Goal: Task Accomplishment & Management: Complete application form

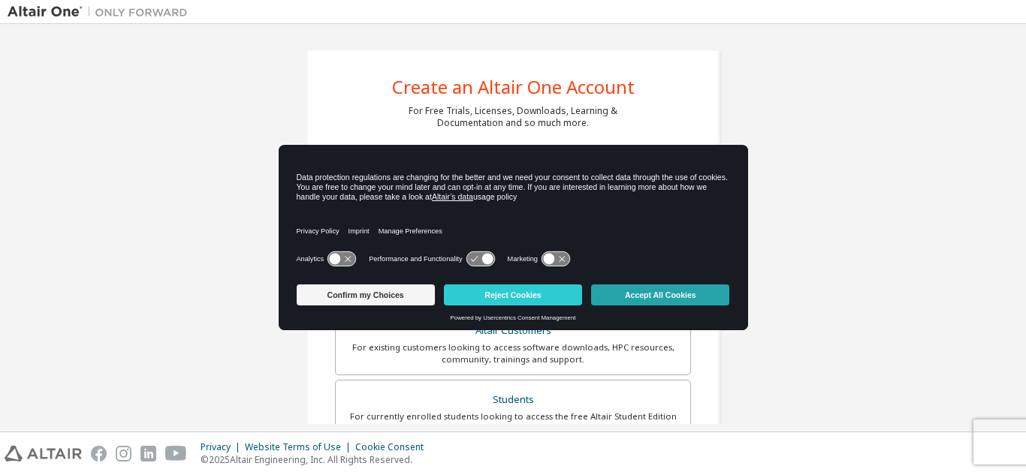
click at [646, 288] on button "Accept All Cookies" at bounding box center [660, 295] width 138 height 21
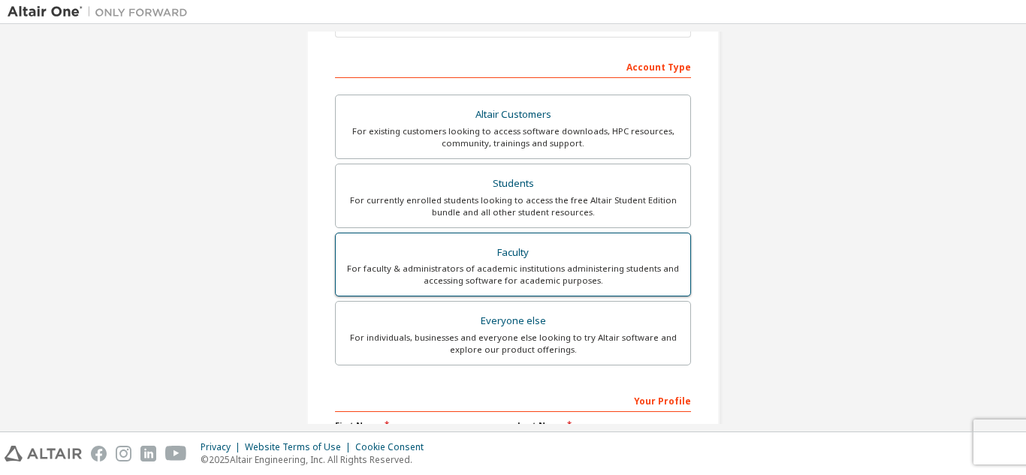
scroll to position [225, 0]
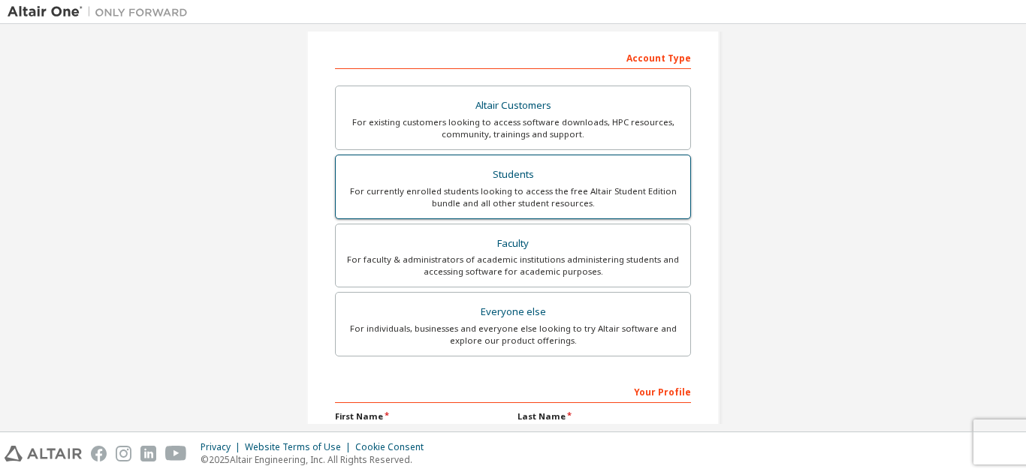
click at [477, 194] on div "For currently enrolled students looking to access the free Altair Student Editi…" at bounding box center [513, 197] width 336 height 24
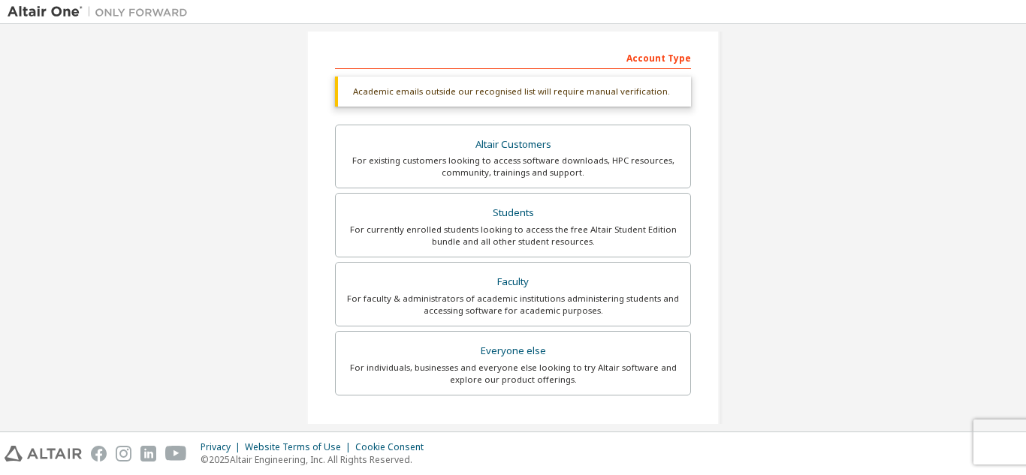
scroll to position [241, 0]
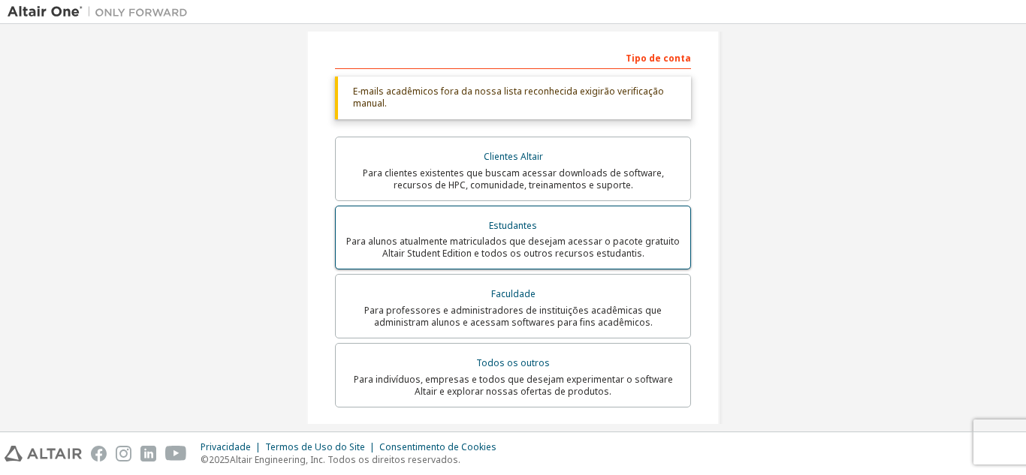
click at [473, 245] on font "Para alunos atualmente matriculados que desejam acessar o pacote gratuito Altai…" at bounding box center [512, 247] width 333 height 25
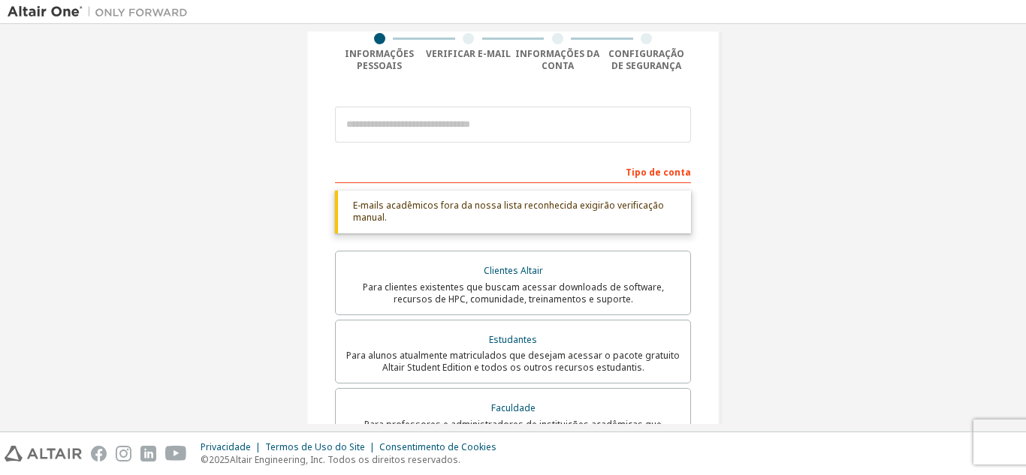
scroll to position [91, 0]
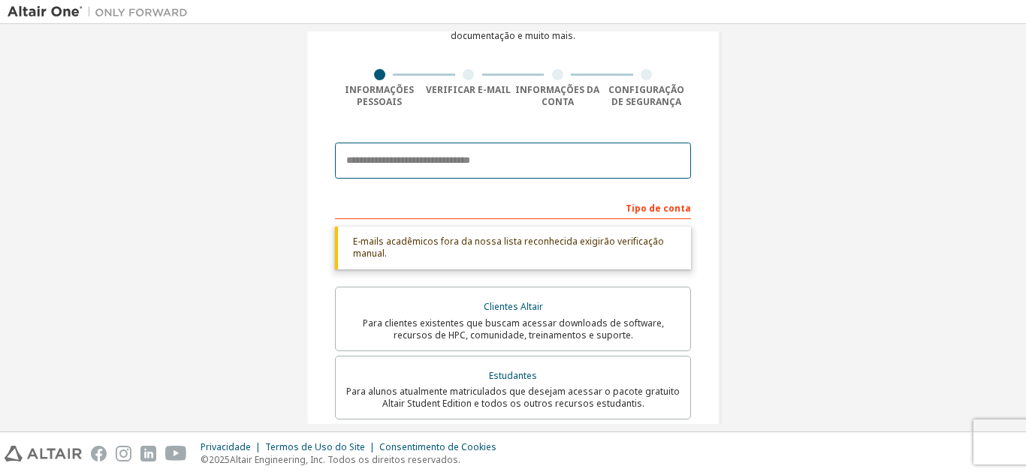
click at [399, 154] on input "email" at bounding box center [513, 161] width 356 height 36
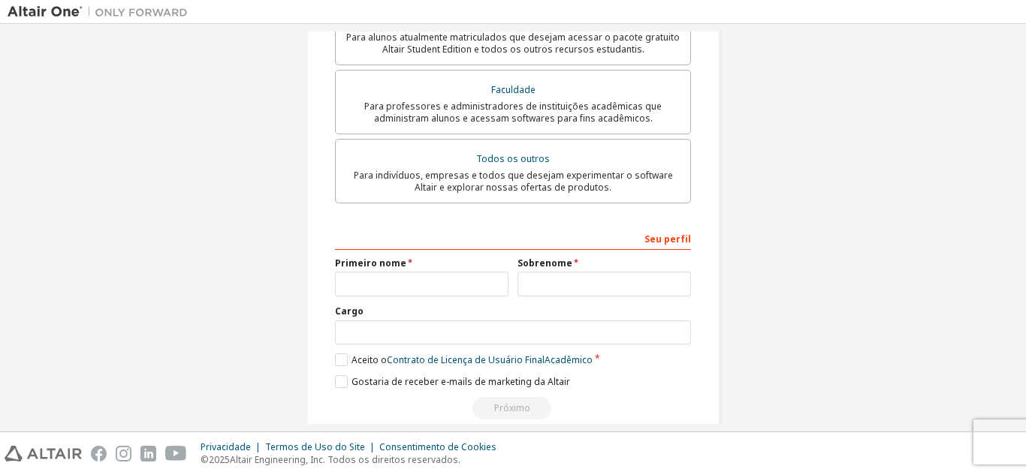
scroll to position [466, 0]
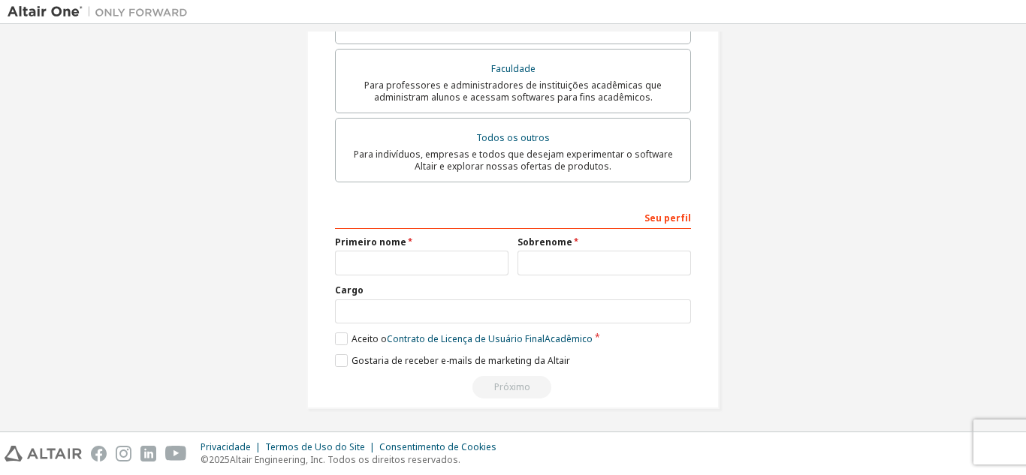
type input "**********"
click at [407, 259] on input "text" at bounding box center [421, 263] width 173 height 25
type input "*"
type input "**********"
type input "*******"
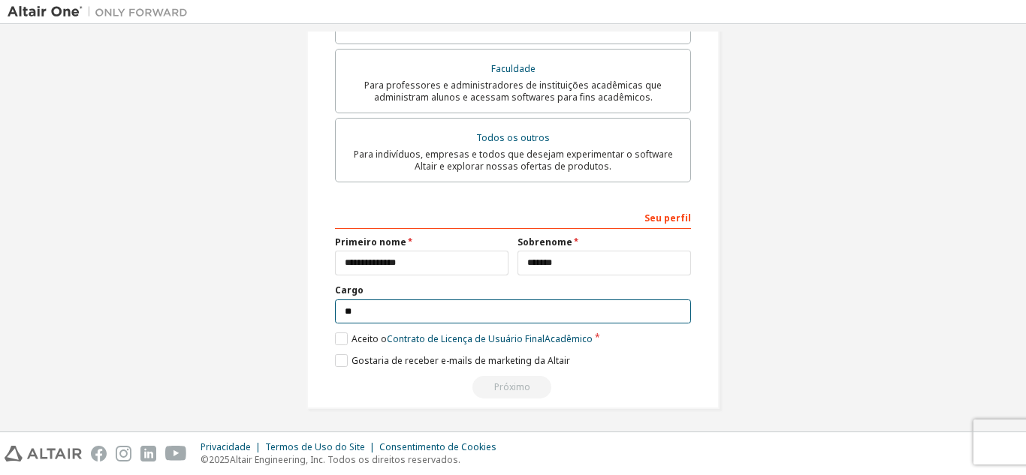
type input "*"
type input "**********"
click at [336, 333] on label "Aceito o Contrato de Licença de Usuário Final Acadêmico" at bounding box center [464, 339] width 258 height 13
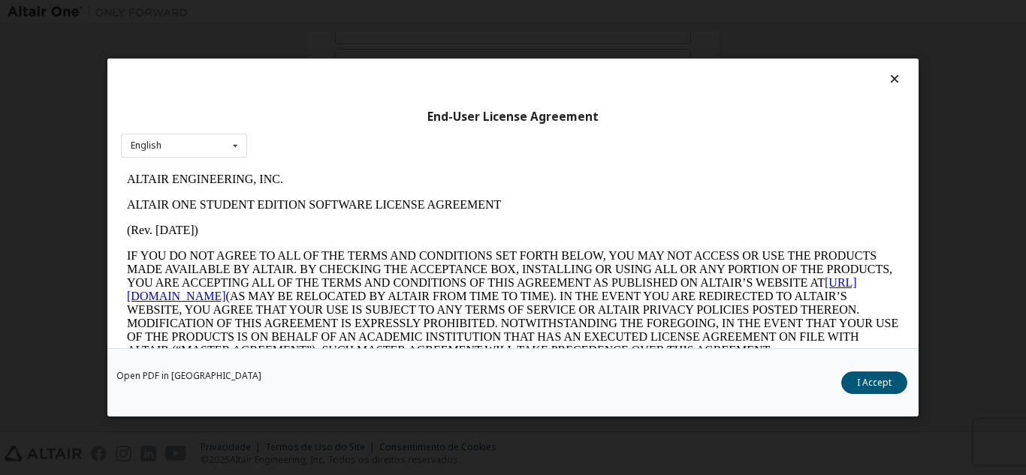
scroll to position [0, 0]
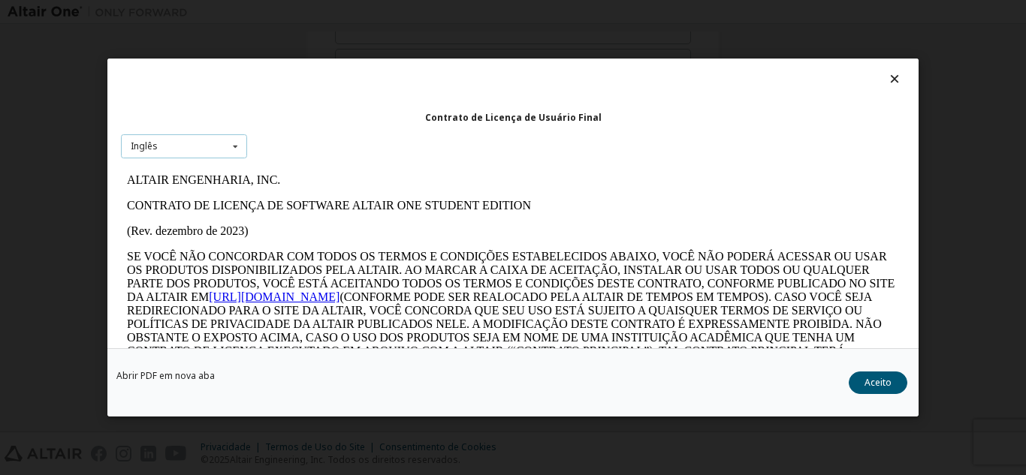
click at [187, 138] on div "Inglês Inglês" at bounding box center [184, 146] width 126 height 25
click at [541, 211] on p "CONTRATO DE LICENÇA DE SOFTWARE ALTAIR ONE STUDENT EDITION" at bounding box center [513, 206] width 772 height 14
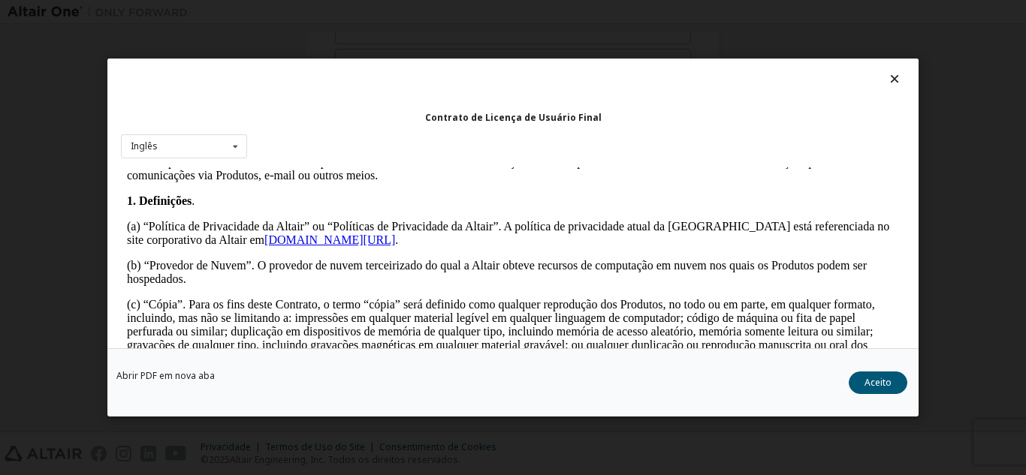
scroll to position [375, 0]
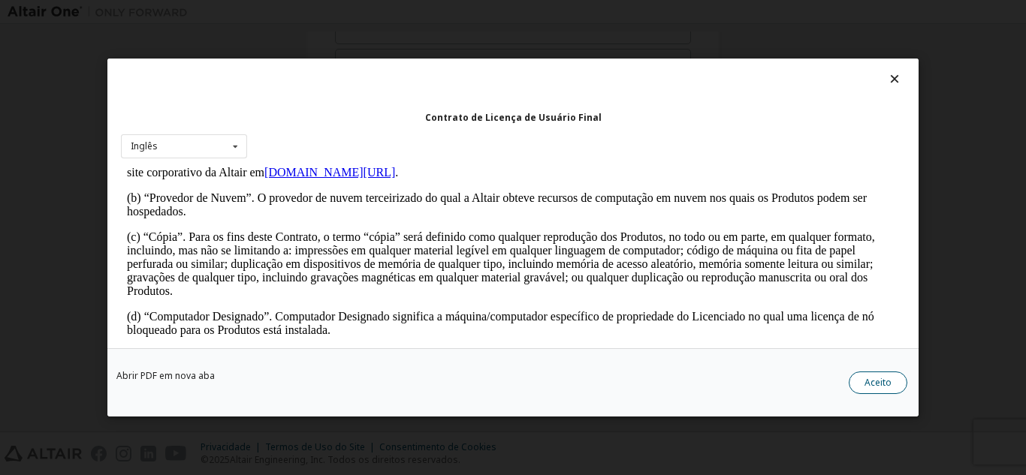
click at [860, 390] on button "Aceito" at bounding box center [877, 383] width 59 height 23
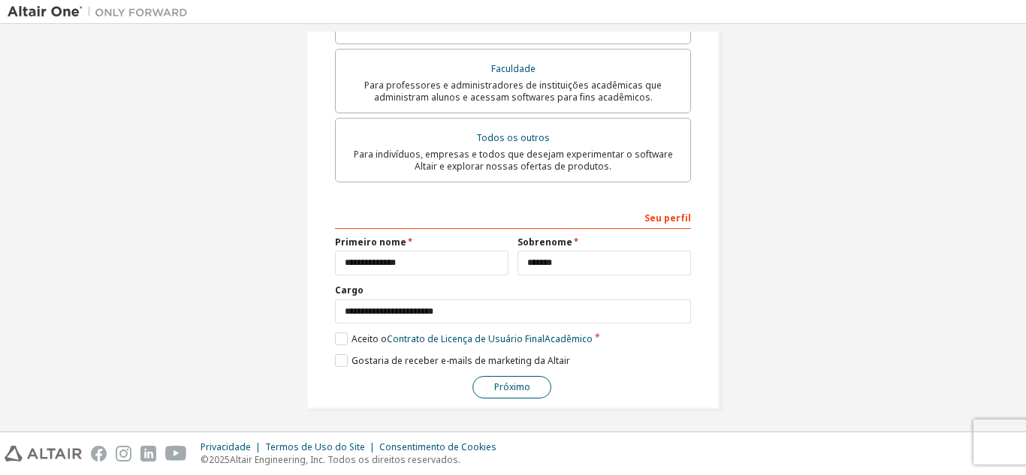
click at [511, 387] on font "Próximo" at bounding box center [512, 387] width 36 height 13
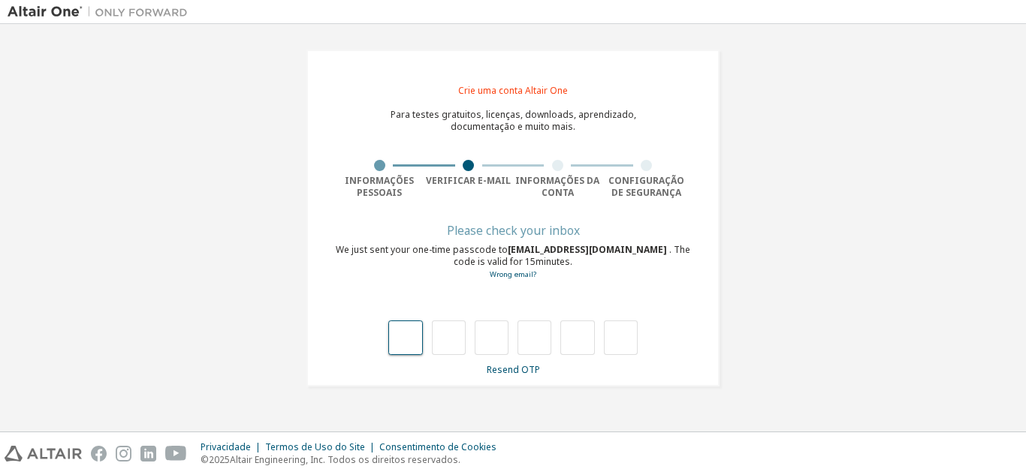
scroll to position [0, 0]
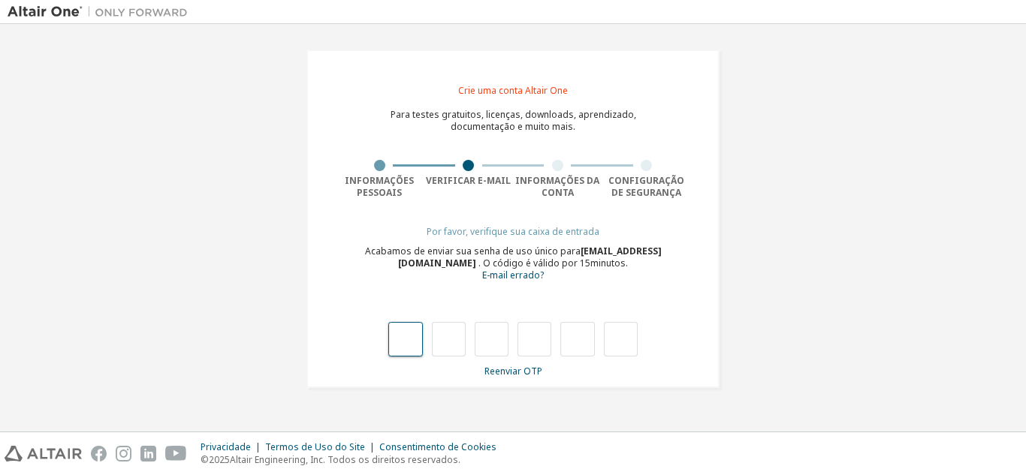
type input "*"
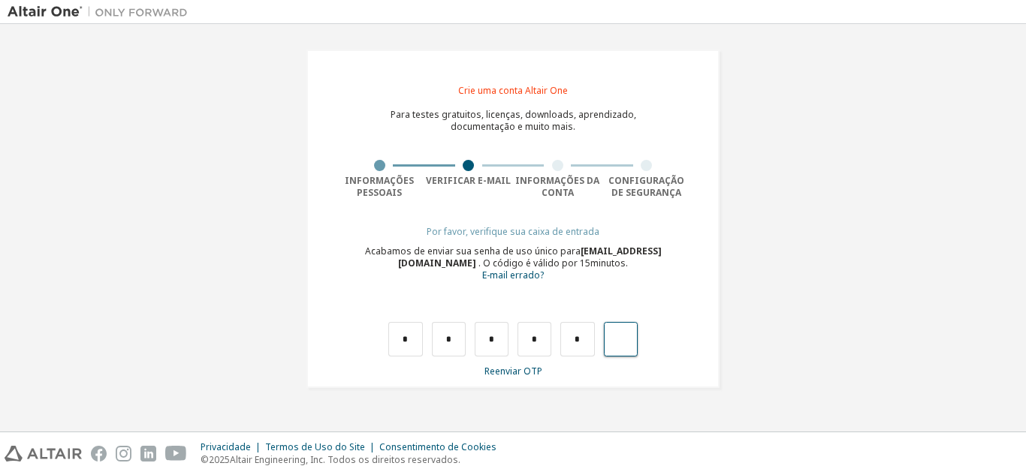
type input "*"
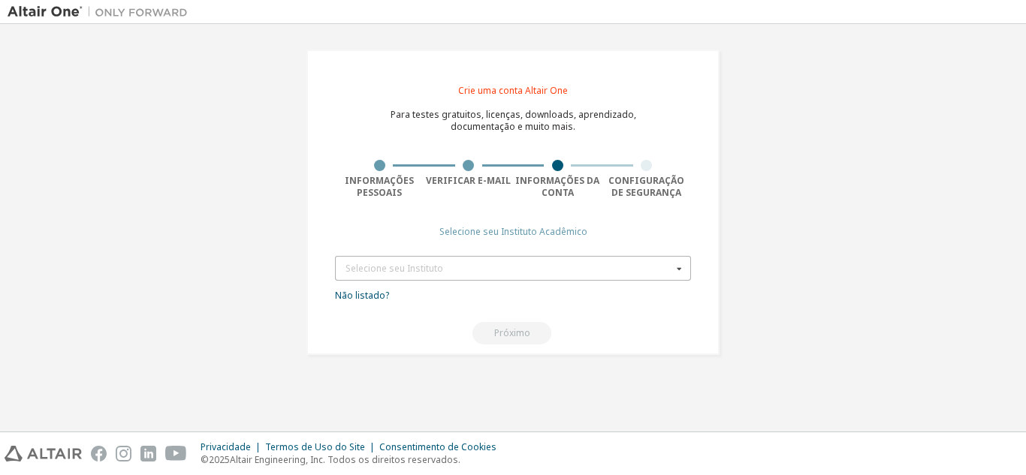
click at [486, 281] on div "Selecione seu Instituto Digite pelo menos 3 caracteres para começar a obter res…" at bounding box center [513, 268] width 356 height 25
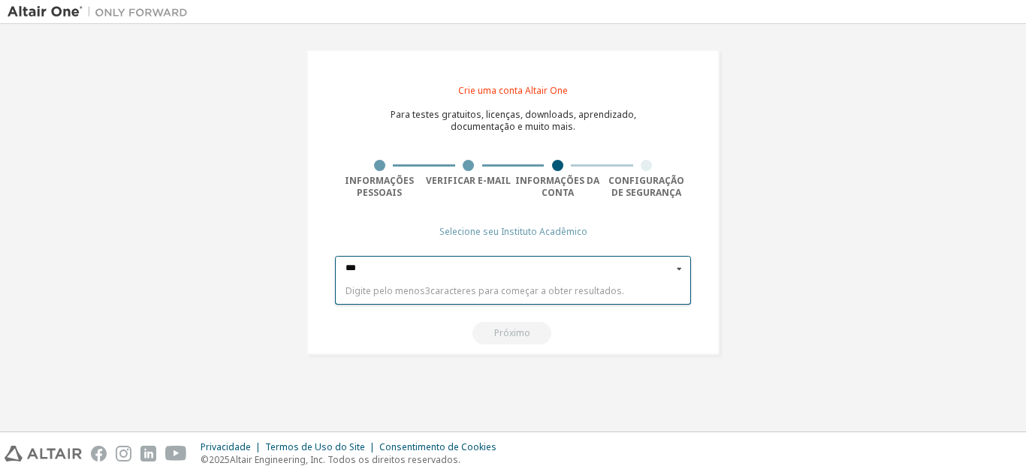
type input "****"
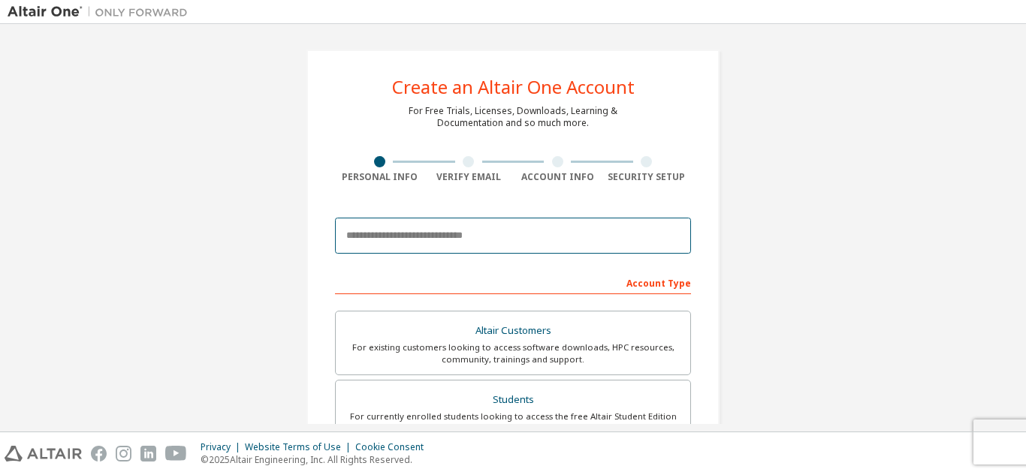
click at [441, 241] on input "email" at bounding box center [513, 236] width 356 height 36
type input "**********"
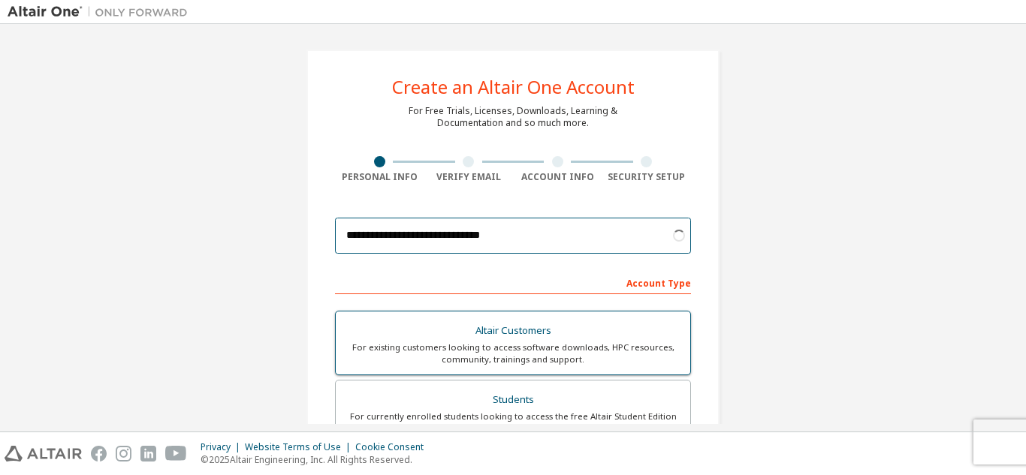
scroll to position [150, 0]
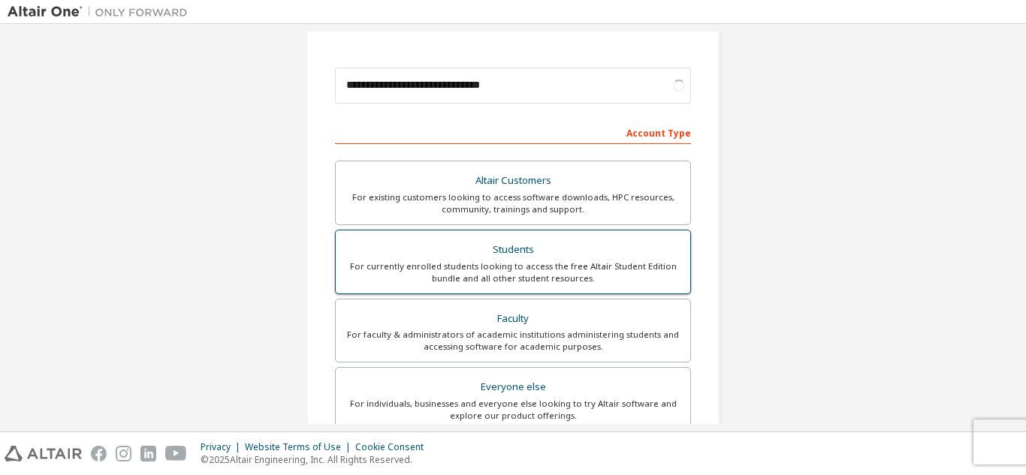
click at [474, 235] on label "Students For currently enrolled students looking to access the free Altair Stud…" at bounding box center [513, 262] width 356 height 65
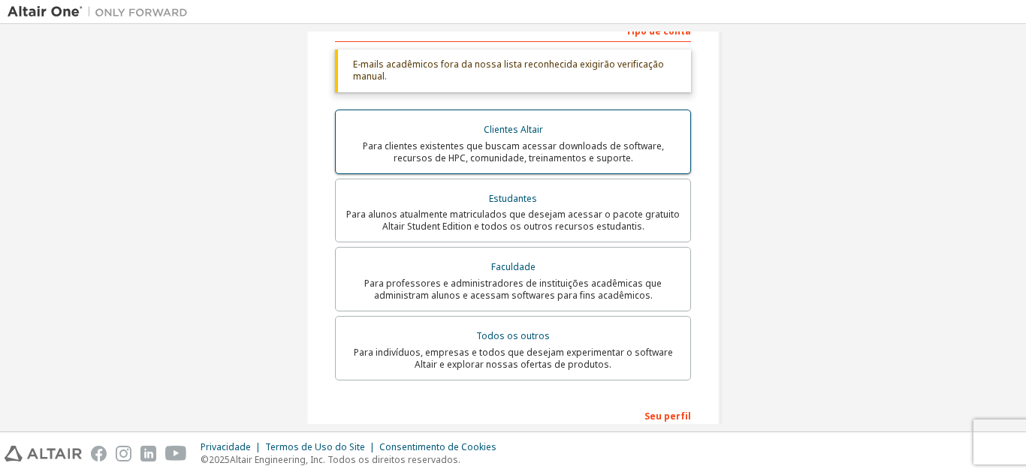
scroll to position [454, 0]
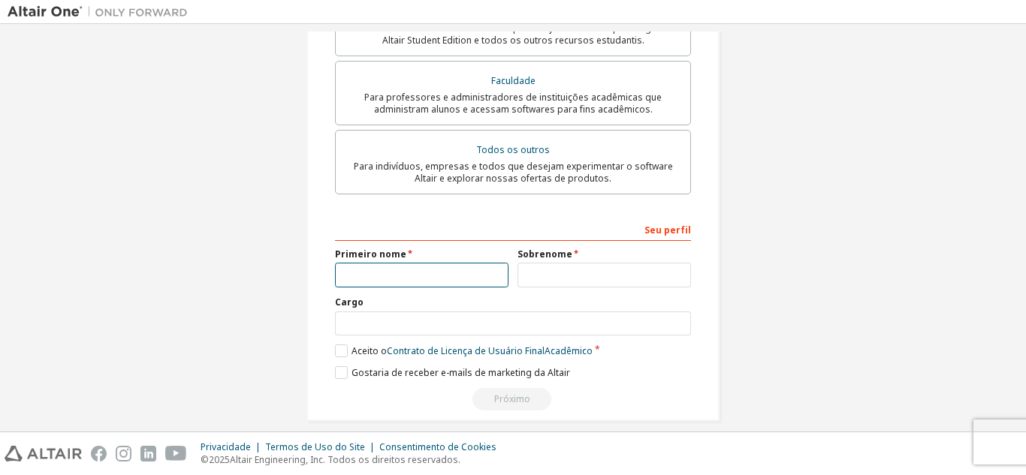
click at [415, 267] on input "text" at bounding box center [421, 275] width 173 height 25
type input "**********"
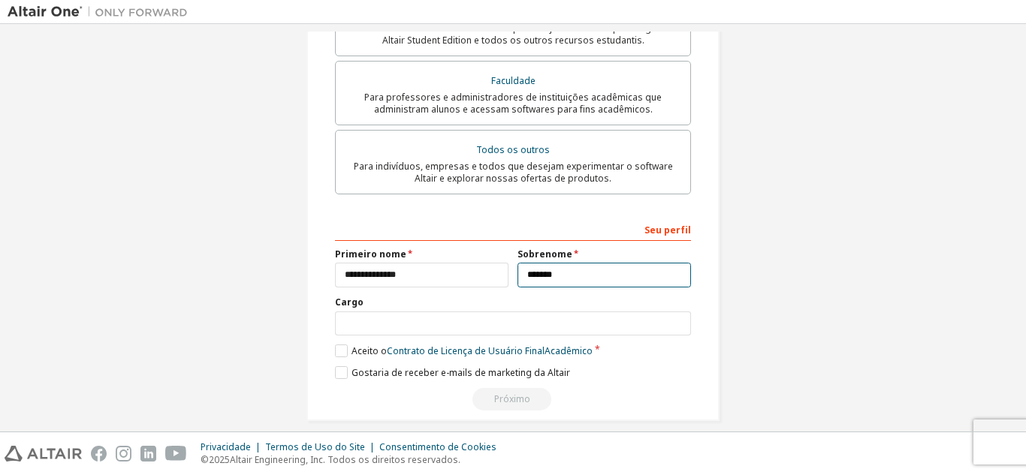
type input "*******"
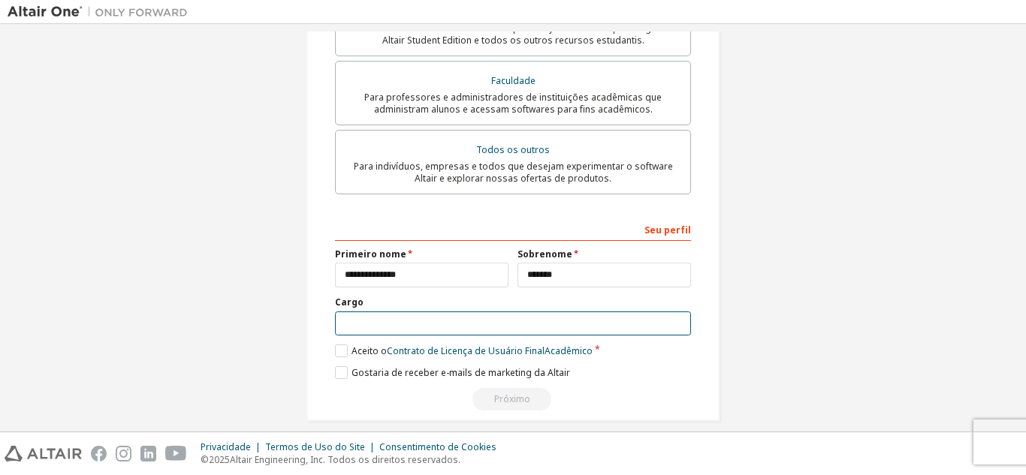
type input "*"
type input "**********"
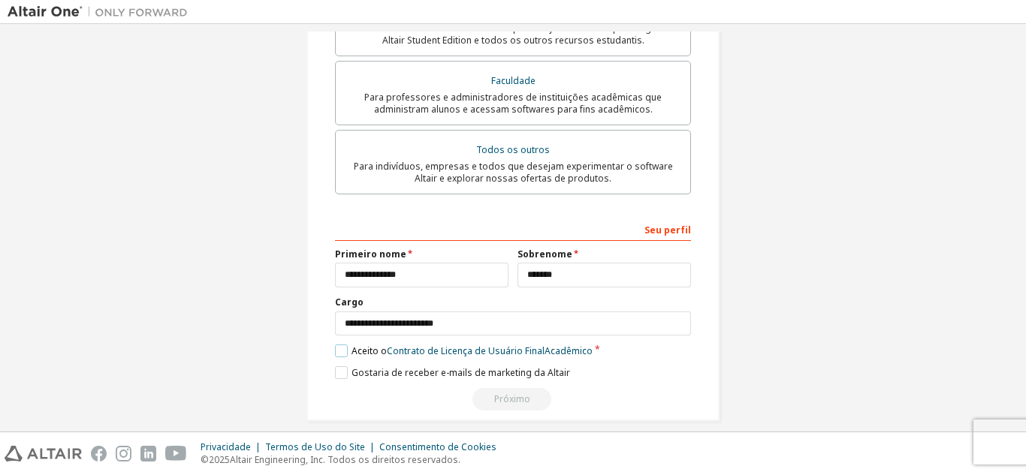
click at [336, 350] on label "Aceito o Contrato de Licença de Usuário Final Acadêmico" at bounding box center [464, 351] width 258 height 13
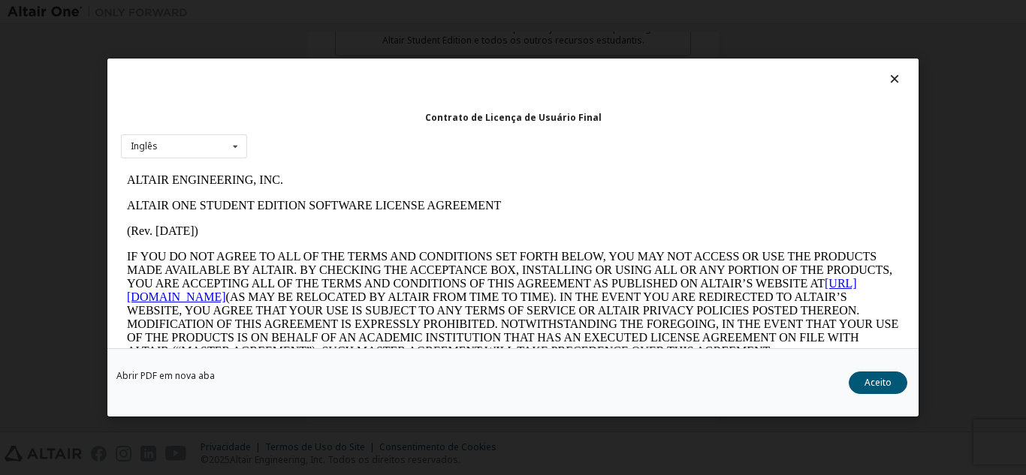
scroll to position [75, 0]
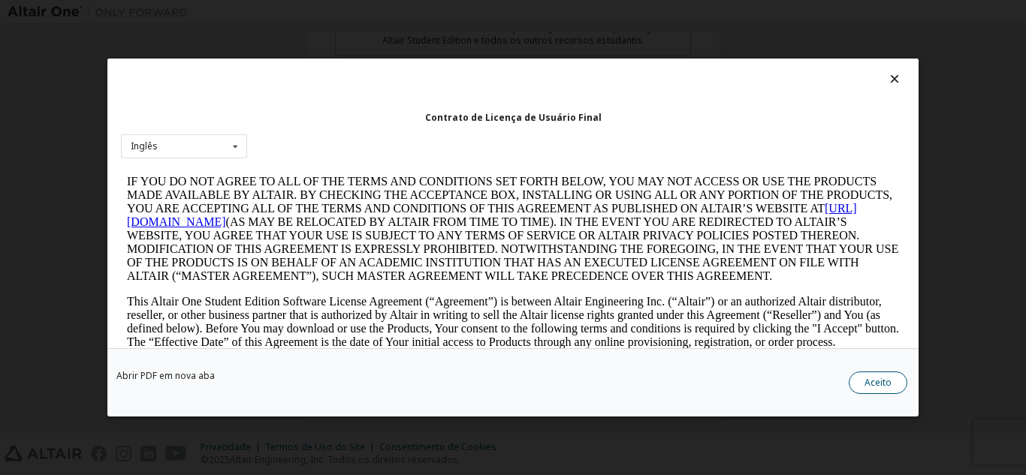
click at [890, 387] on font "Aceito" at bounding box center [877, 382] width 27 height 13
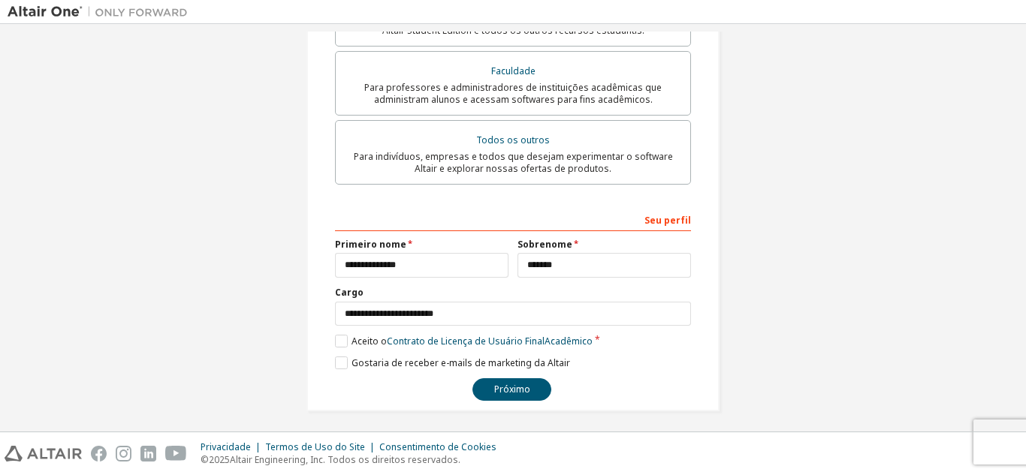
scroll to position [469, 0]
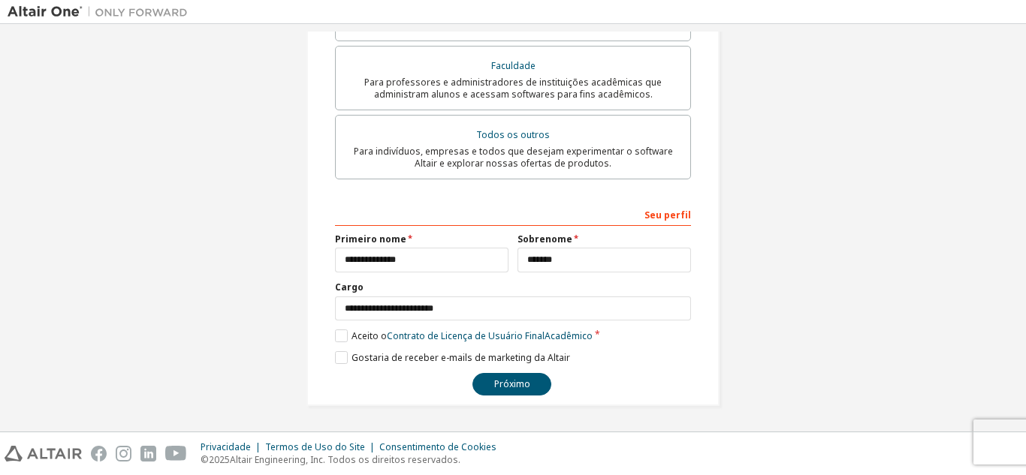
click at [523, 367] on div "**********" at bounding box center [513, 299] width 356 height 194
click at [521, 391] on button "Próximo" at bounding box center [511, 384] width 79 height 23
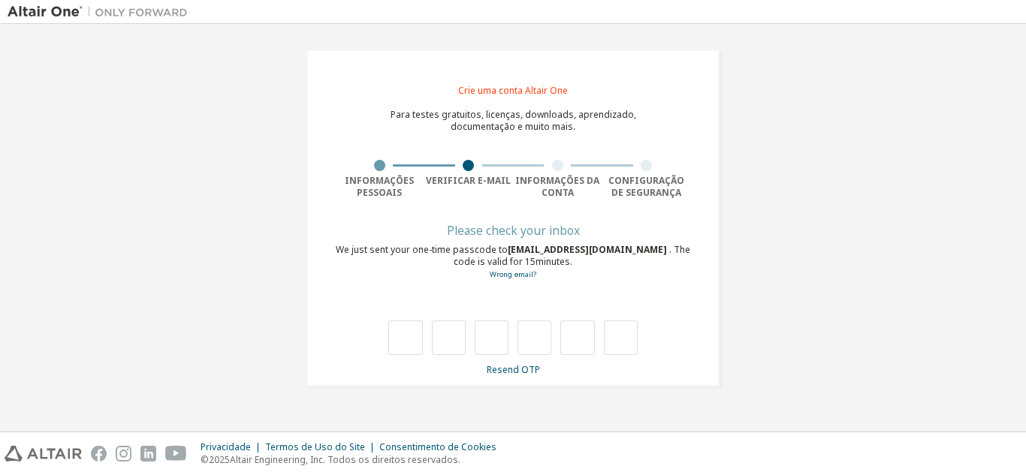
scroll to position [0, 0]
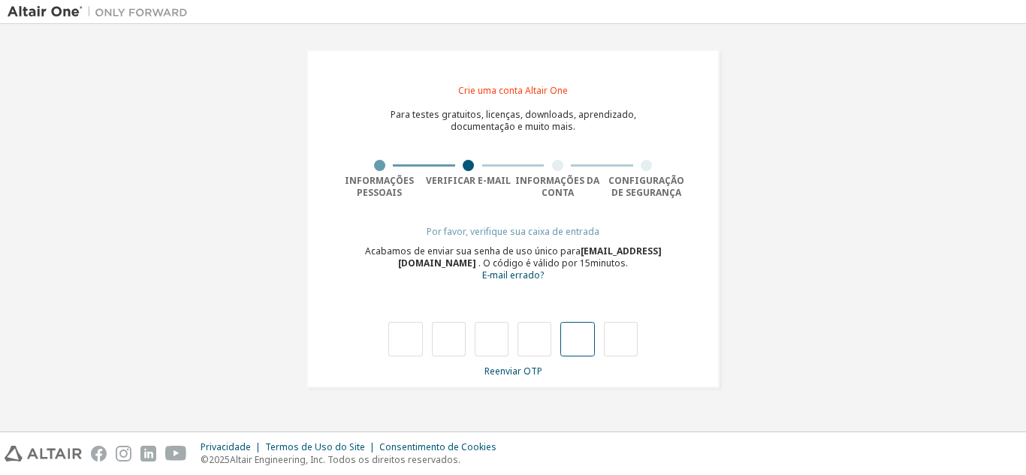
type input "*"
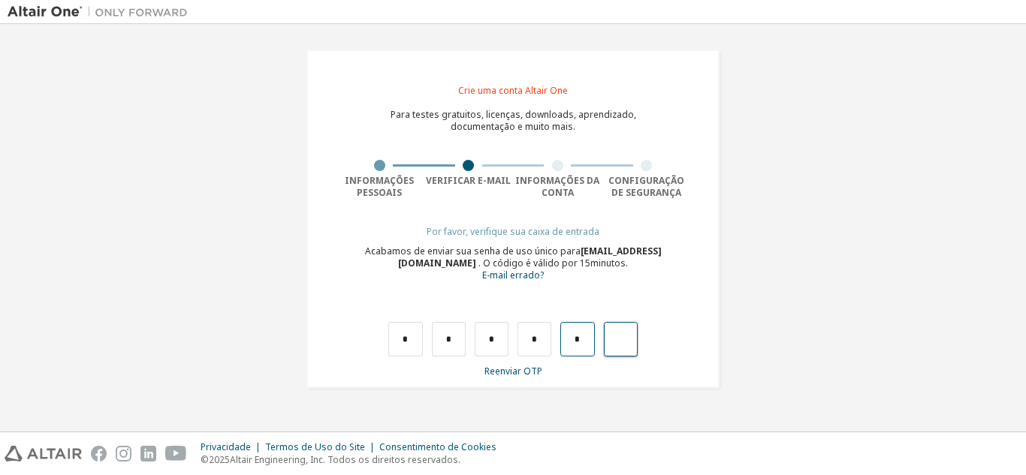
type input "*"
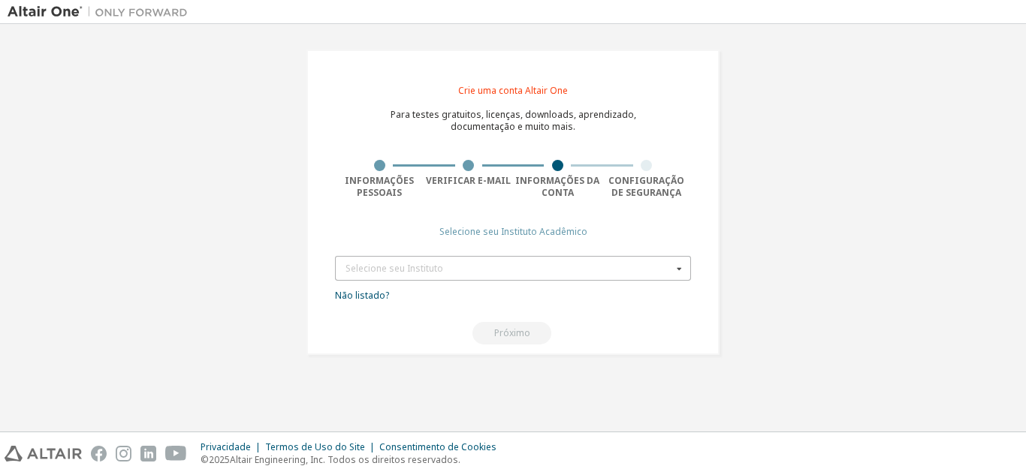
click at [562, 268] on div "Selecione seu Instituto" at bounding box center [508, 268] width 327 height 9
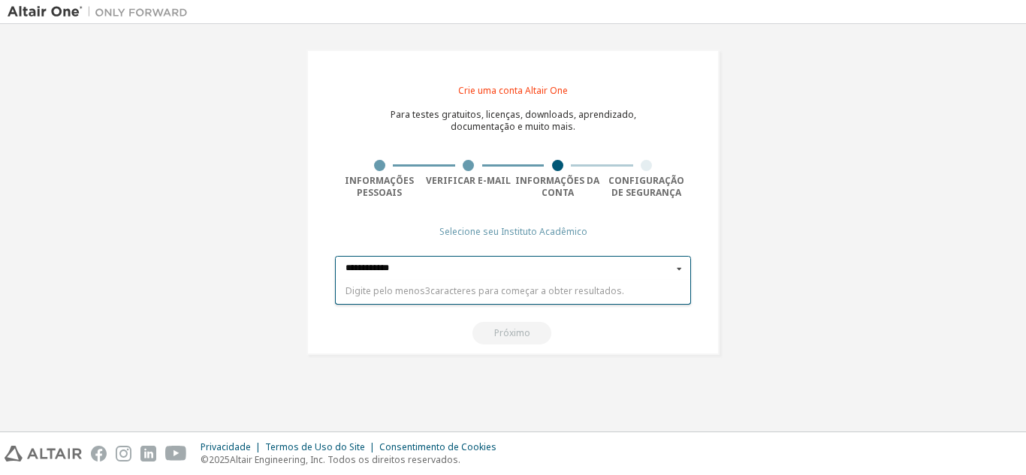
type input "**********"
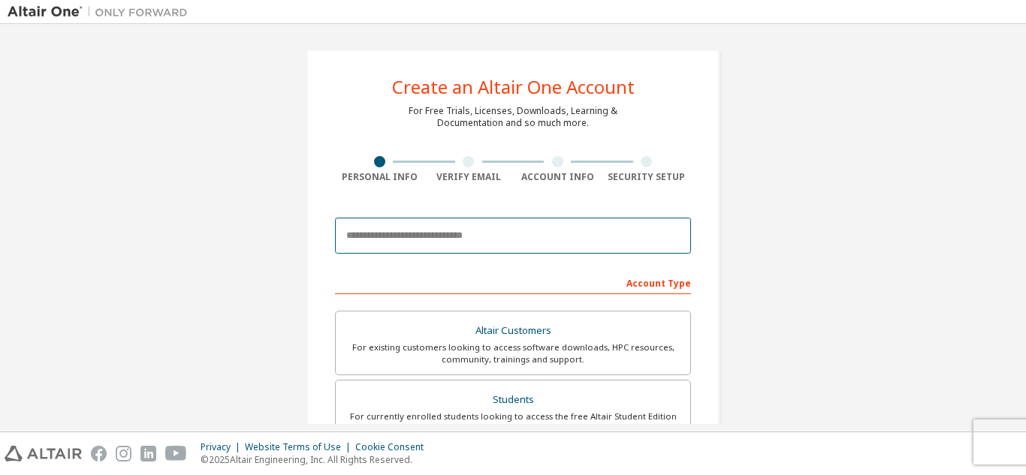
click at [495, 241] on input "email" at bounding box center [513, 236] width 356 height 36
type input "**********"
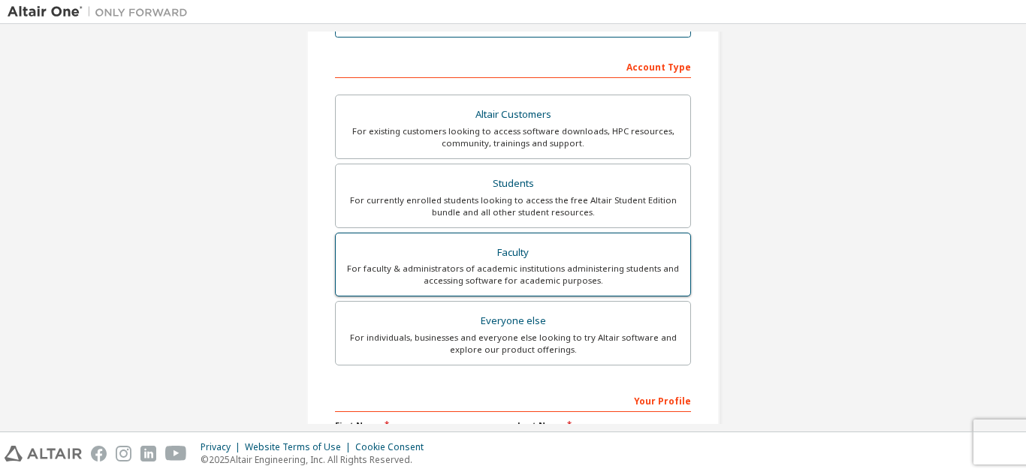
scroll to position [225, 0]
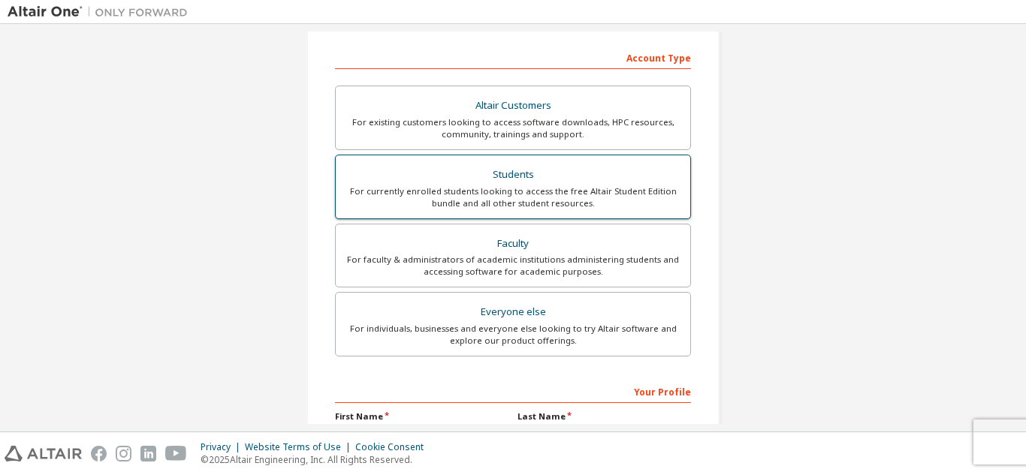
click at [532, 181] on div "Students" at bounding box center [513, 174] width 336 height 21
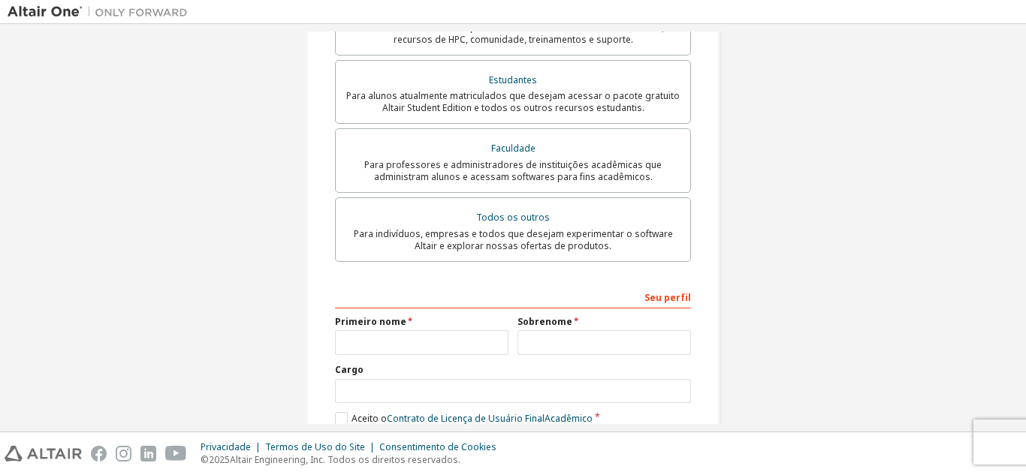
scroll to position [469, 0]
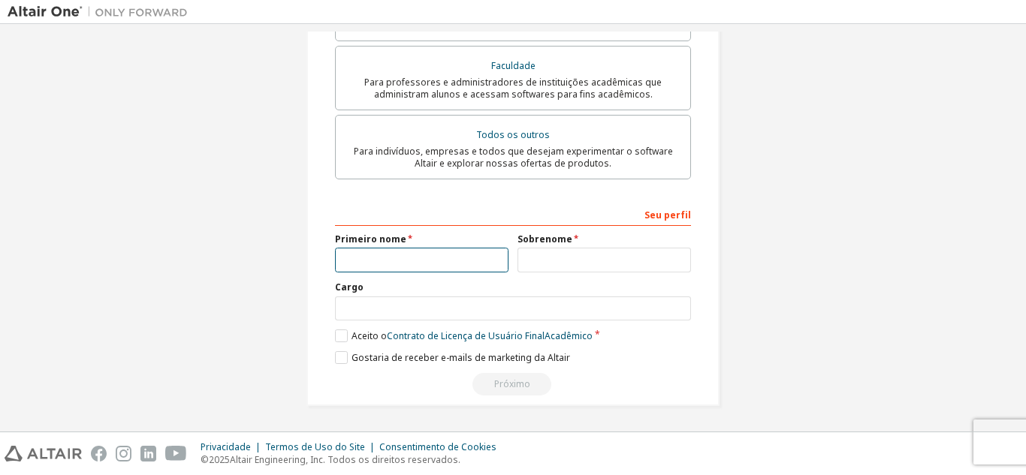
click at [404, 267] on input "text" at bounding box center [421, 260] width 173 height 25
click at [561, 246] on div "Sobrenome" at bounding box center [604, 253] width 182 height 39
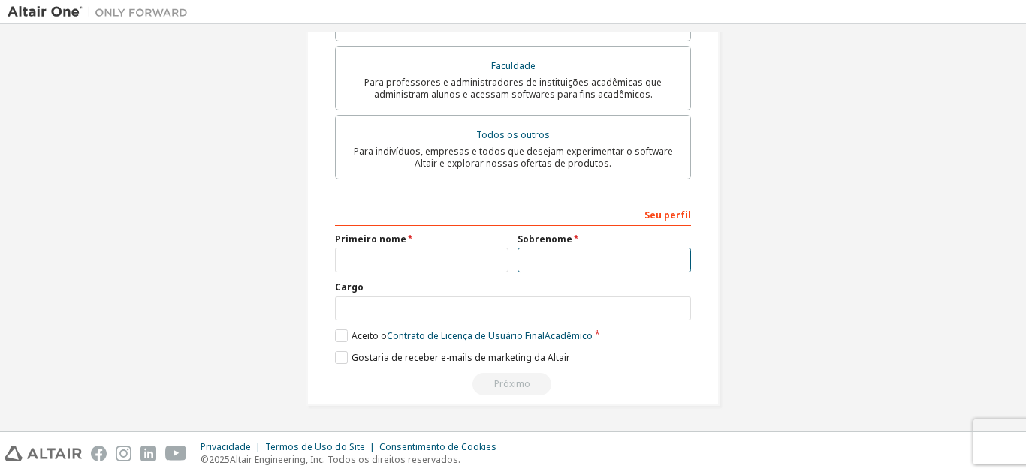
click at [556, 261] on input "text" at bounding box center [603, 260] width 173 height 25
type input "*******"
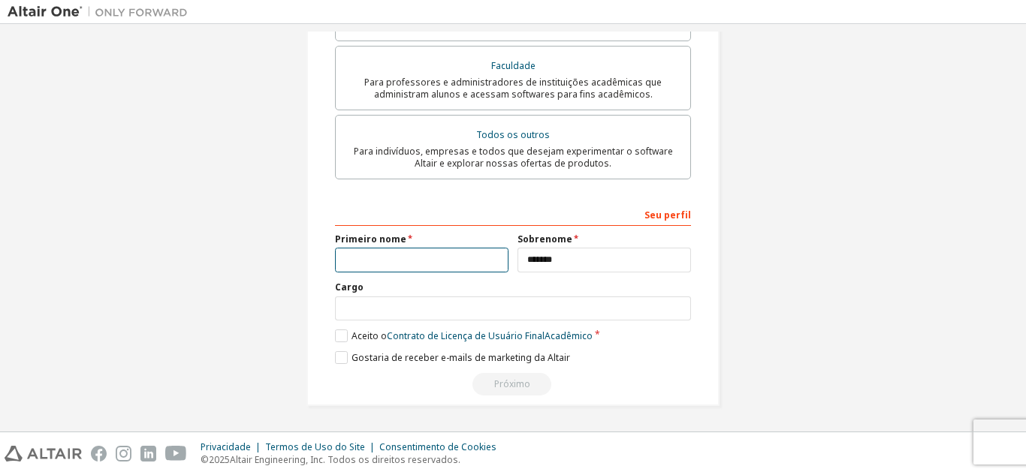
drag, startPoint x: 434, startPoint y: 258, endPoint x: 443, endPoint y: 266, distance: 11.7
click at [434, 258] on input "text" at bounding box center [421, 260] width 173 height 25
type input "**********"
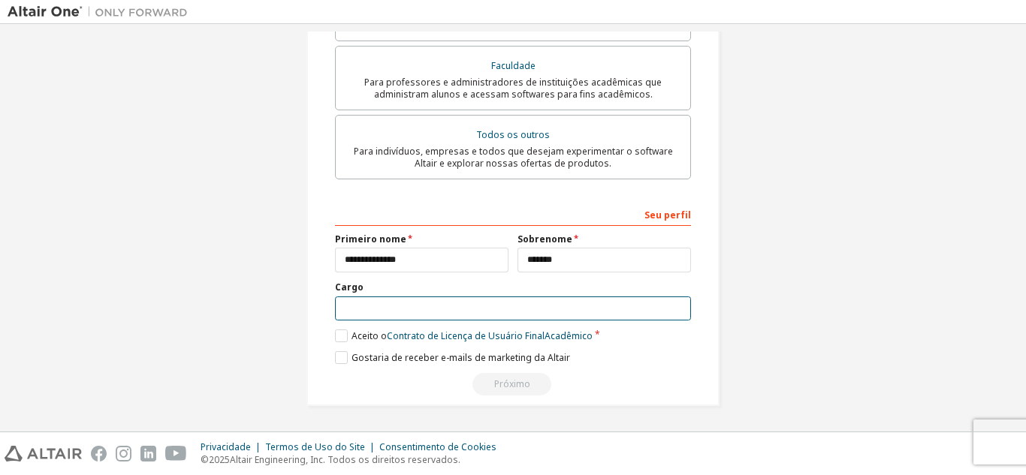
click at [432, 306] on input "text" at bounding box center [513, 309] width 356 height 25
type input "**********"
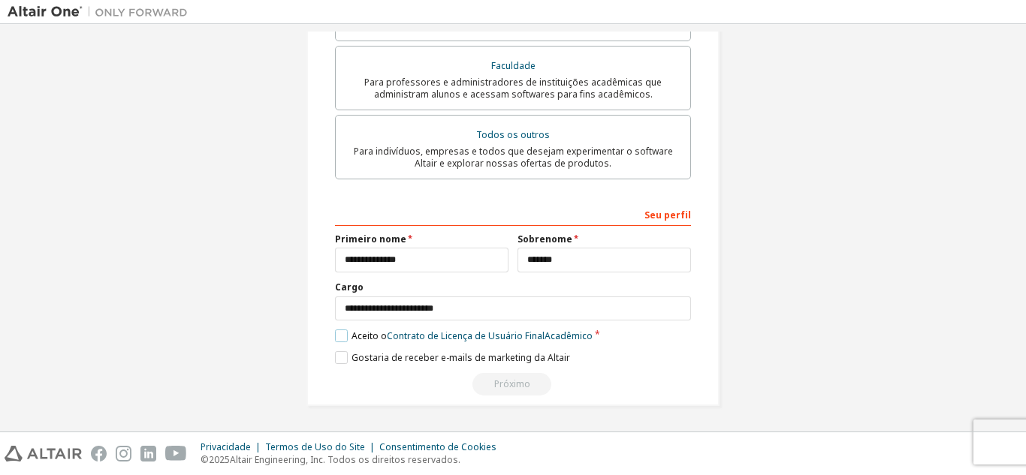
click at [341, 332] on label "Aceito o Contrato de Licença de Usuário Final Acadêmico" at bounding box center [464, 336] width 258 height 13
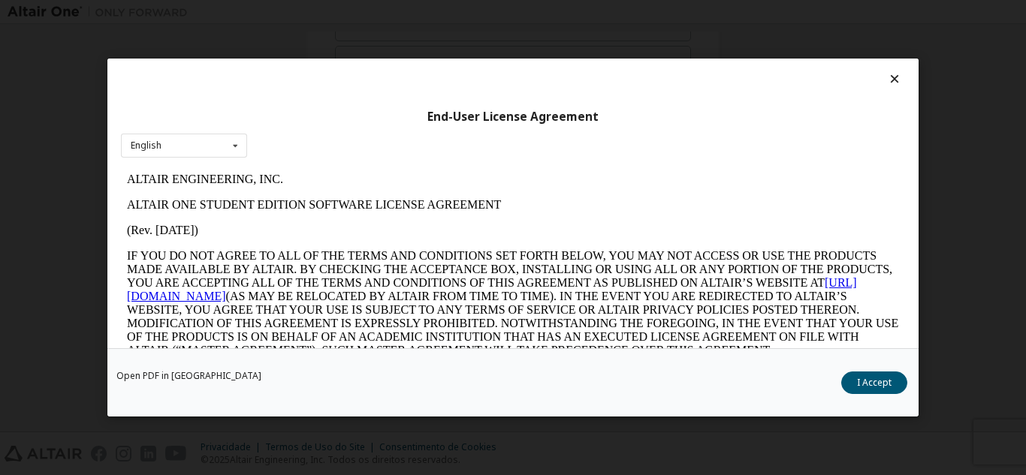
scroll to position [0, 0]
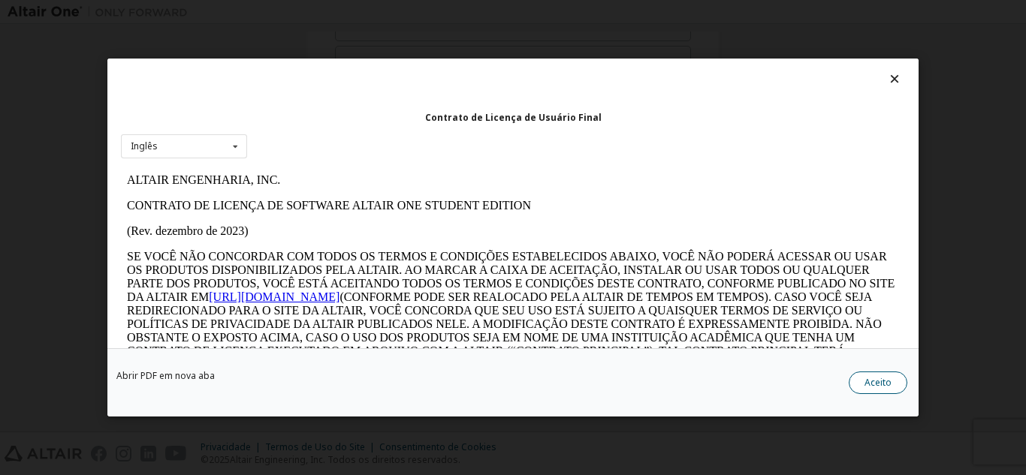
click at [886, 382] on font "Aceito" at bounding box center [877, 382] width 27 height 13
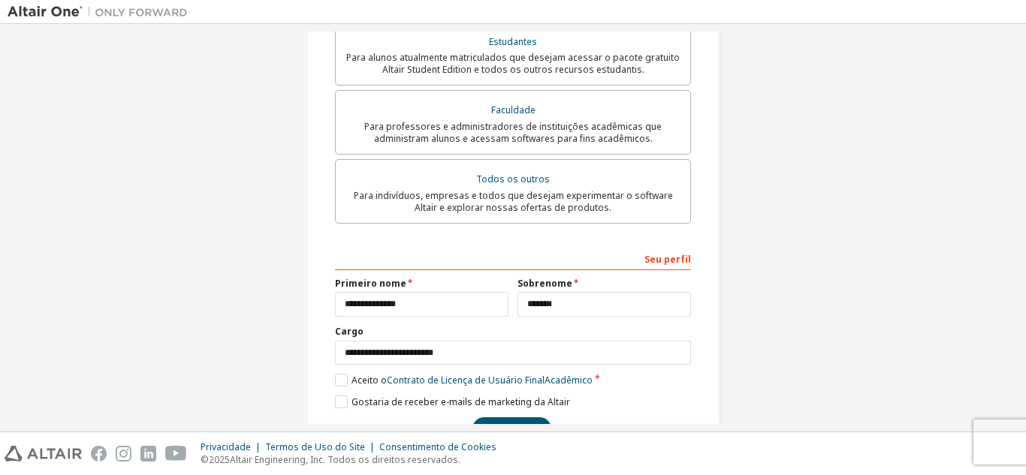
scroll to position [469, 0]
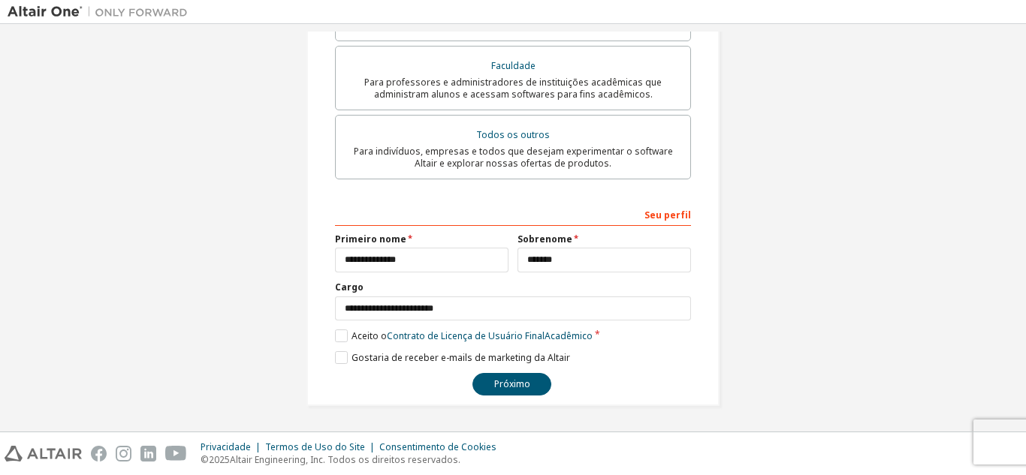
click at [504, 375] on button "Próximo" at bounding box center [511, 384] width 79 height 23
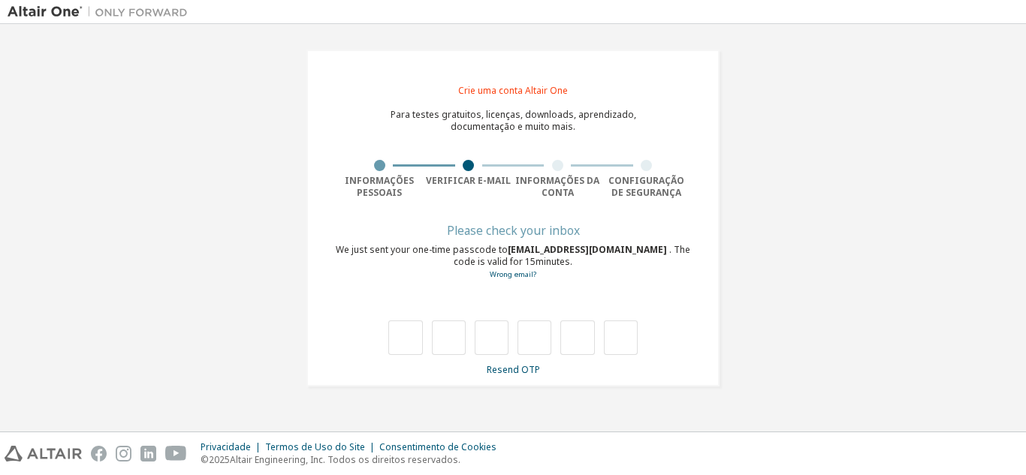
scroll to position [0, 0]
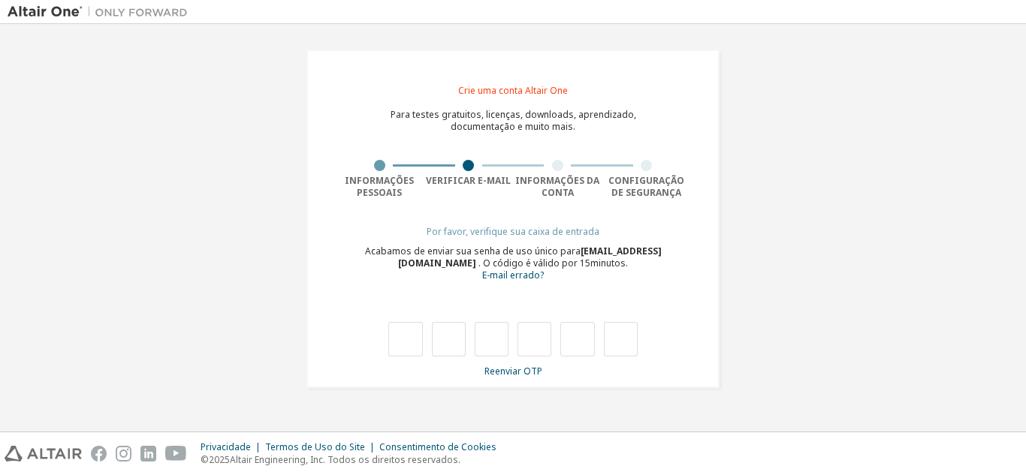
type input "*"
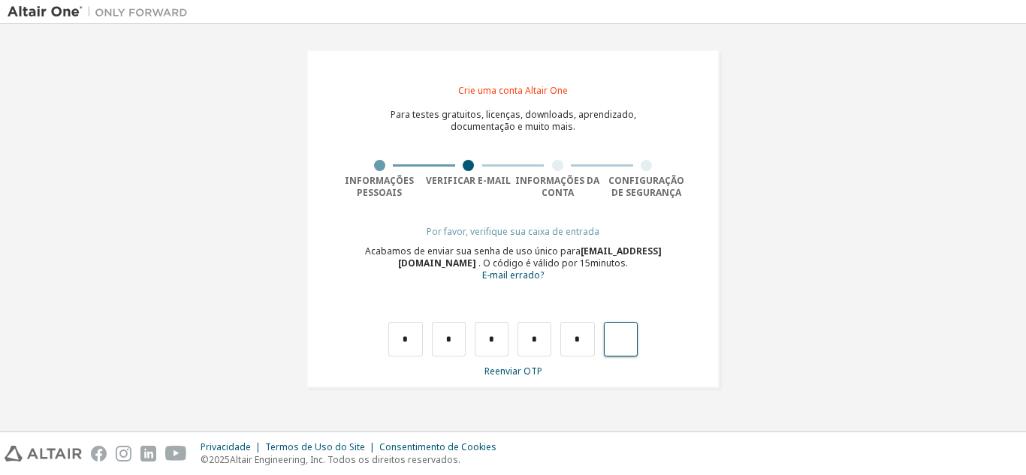
type input "*"
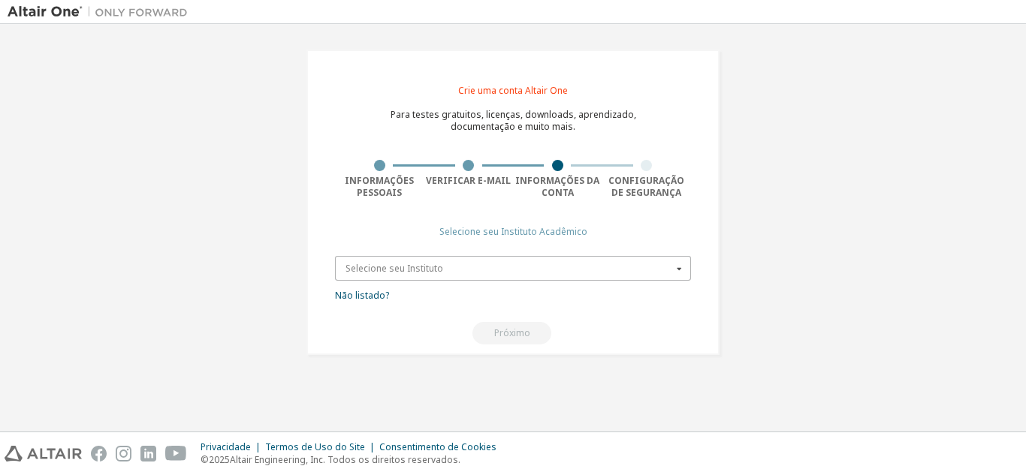
click at [473, 260] on input "text" at bounding box center [513, 268] width 354 height 23
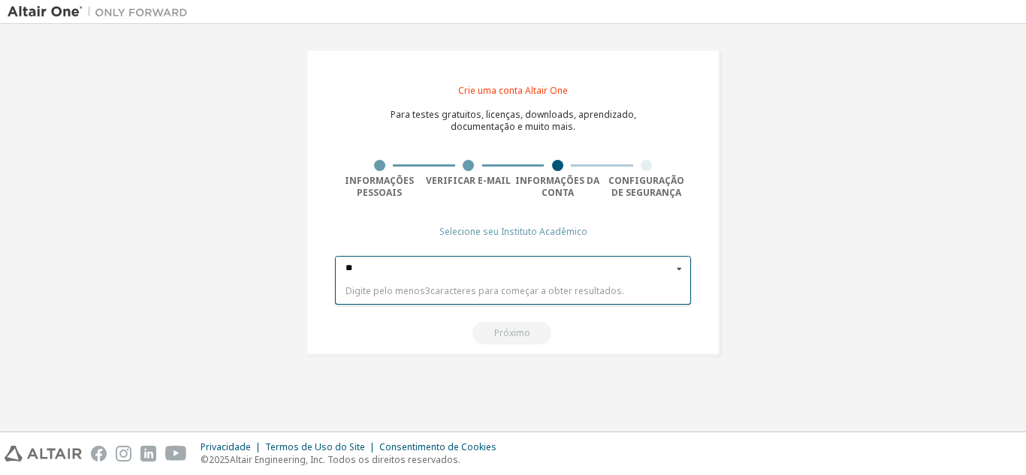
type input "***"
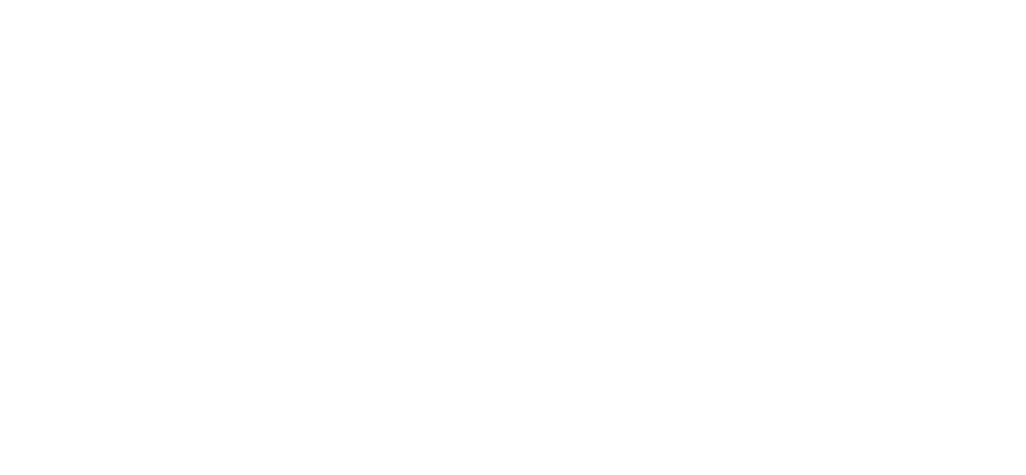
click at [601, 155] on div at bounding box center [513, 237] width 1026 height 475
click at [602, 155] on div at bounding box center [513, 237] width 1026 height 475
click at [603, 154] on div at bounding box center [513, 237] width 1026 height 475
click at [134, 72] on div at bounding box center [513, 237] width 1026 height 475
click at [135, 71] on div at bounding box center [513, 237] width 1026 height 475
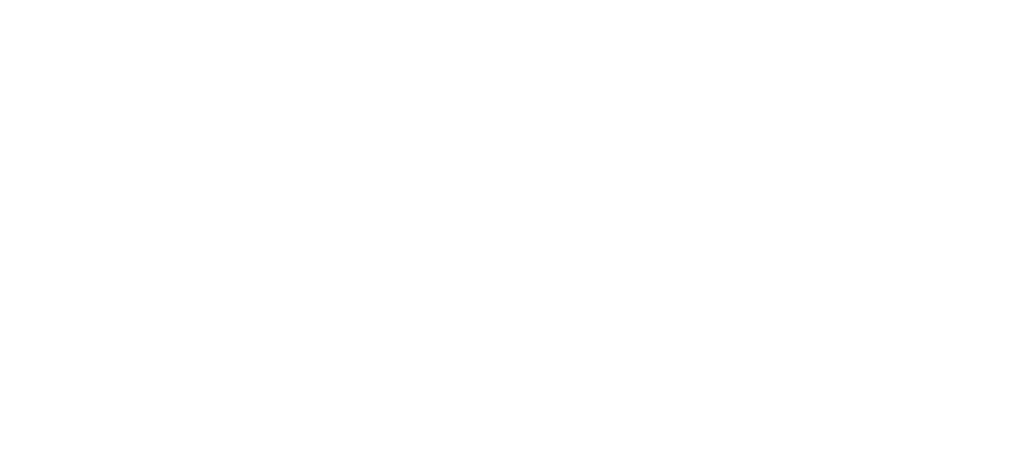
click at [135, 71] on div at bounding box center [513, 237] width 1026 height 475
click at [281, 138] on div at bounding box center [513, 237] width 1026 height 475
click at [278, 139] on div at bounding box center [513, 237] width 1026 height 475
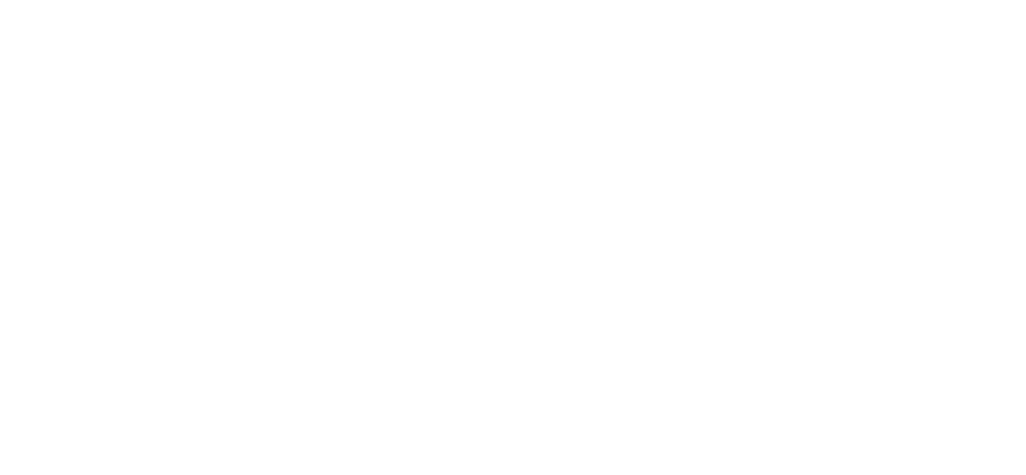
click at [278, 139] on div at bounding box center [513, 237] width 1026 height 475
click at [277, 137] on div at bounding box center [513, 237] width 1026 height 475
click at [276, 137] on div at bounding box center [513, 237] width 1026 height 475
click at [276, 136] on div at bounding box center [513, 237] width 1026 height 475
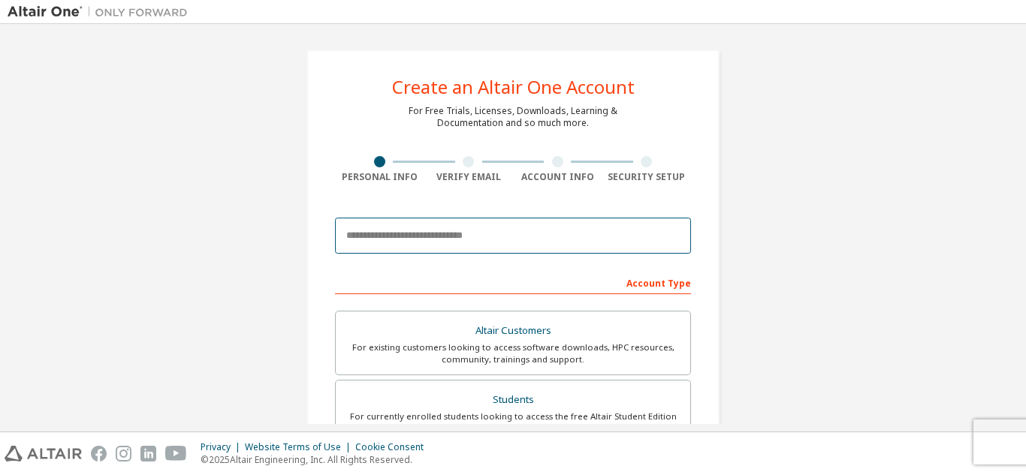
click at [391, 242] on input "email" at bounding box center [513, 236] width 356 height 36
type input "**********"
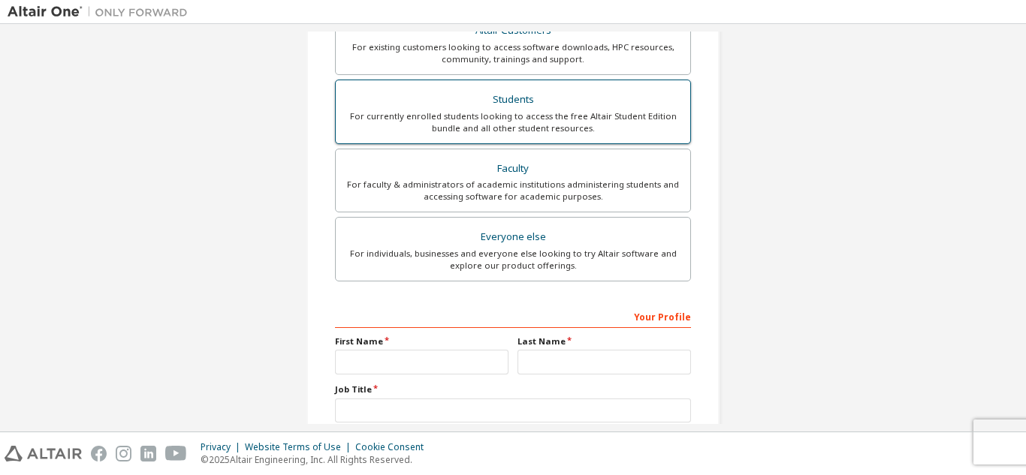
click at [444, 128] on div "For currently enrolled students looking to access the free Altair Student Editi…" at bounding box center [513, 122] width 336 height 24
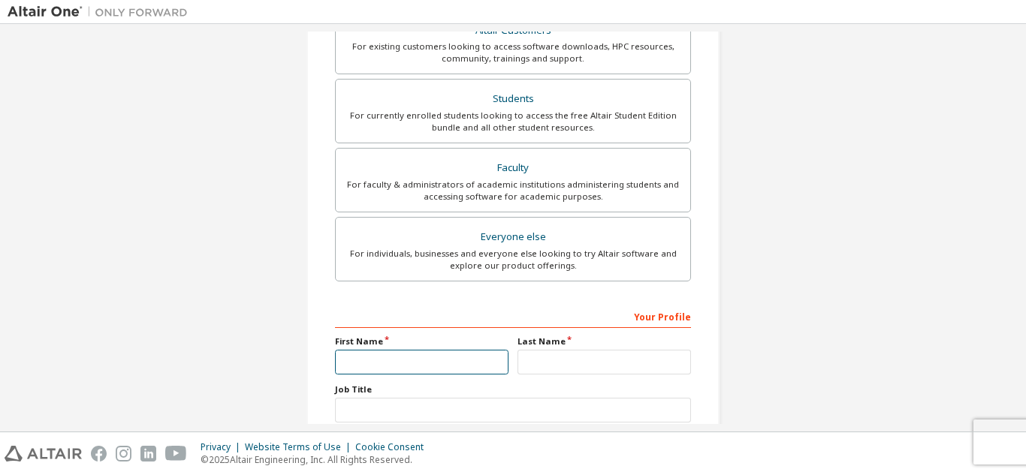
click at [397, 372] on input "text" at bounding box center [421, 362] width 173 height 25
type input "**********"
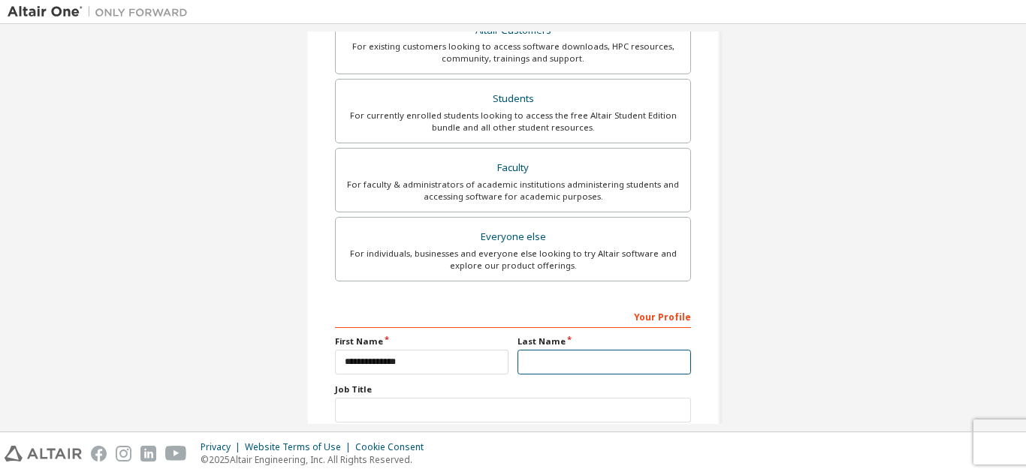
click at [563, 355] on input "text" at bounding box center [603, 362] width 173 height 25
type input "*******"
click at [447, 396] on div "Job Title" at bounding box center [513, 403] width 356 height 39
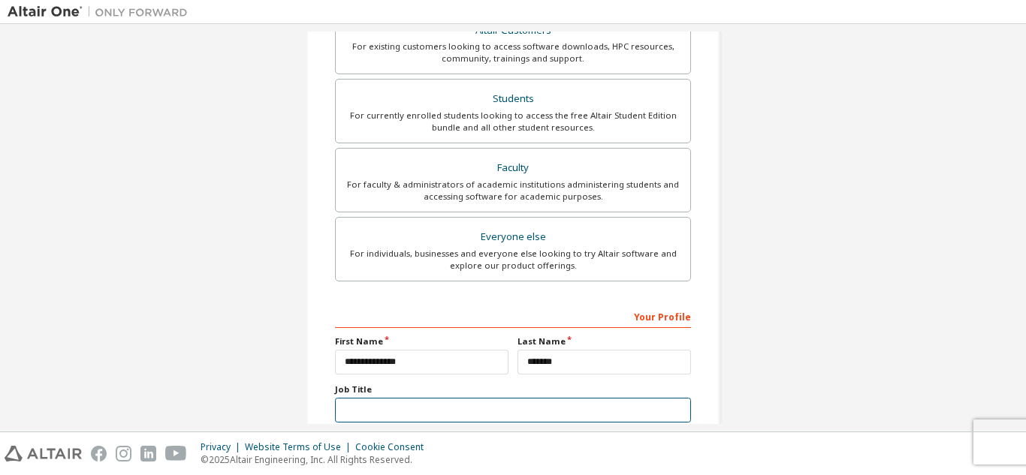
click at [429, 405] on input "text" at bounding box center [513, 410] width 356 height 25
type input "**********"
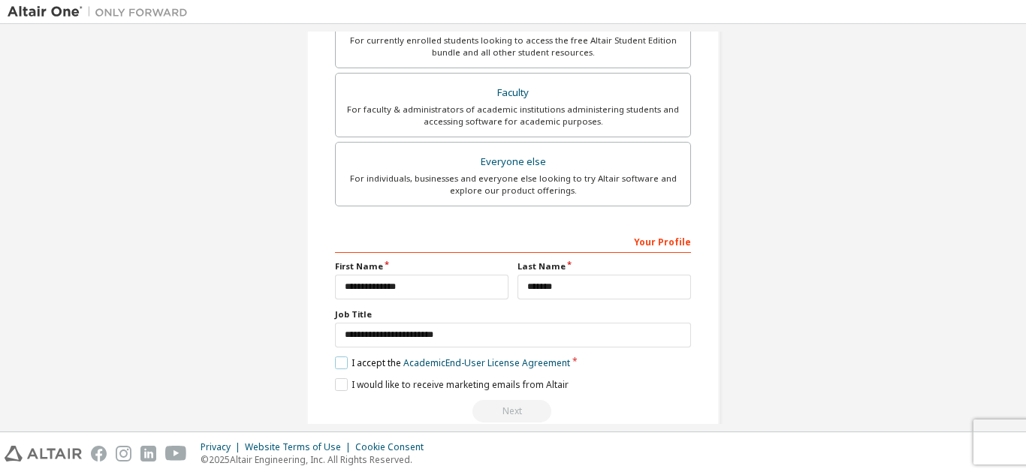
click at [343, 361] on label "I accept the Academic End-User License Agreement" at bounding box center [452, 363] width 235 height 13
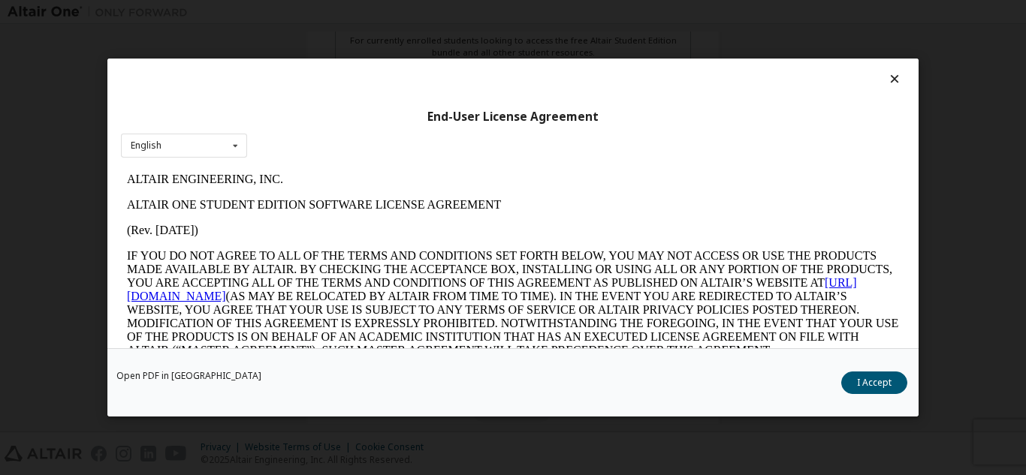
scroll to position [0, 0]
click at [863, 378] on button "I Accept" at bounding box center [874, 383] width 66 height 23
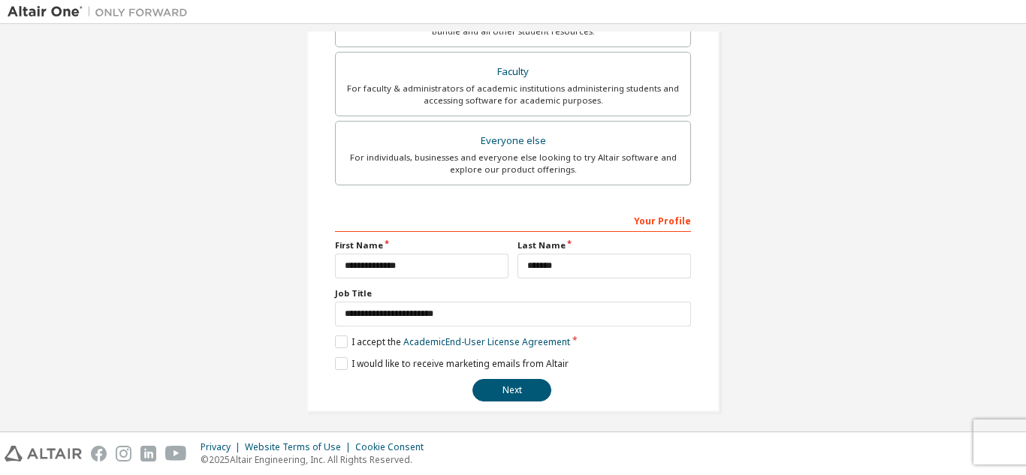
scroll to position [441, 0]
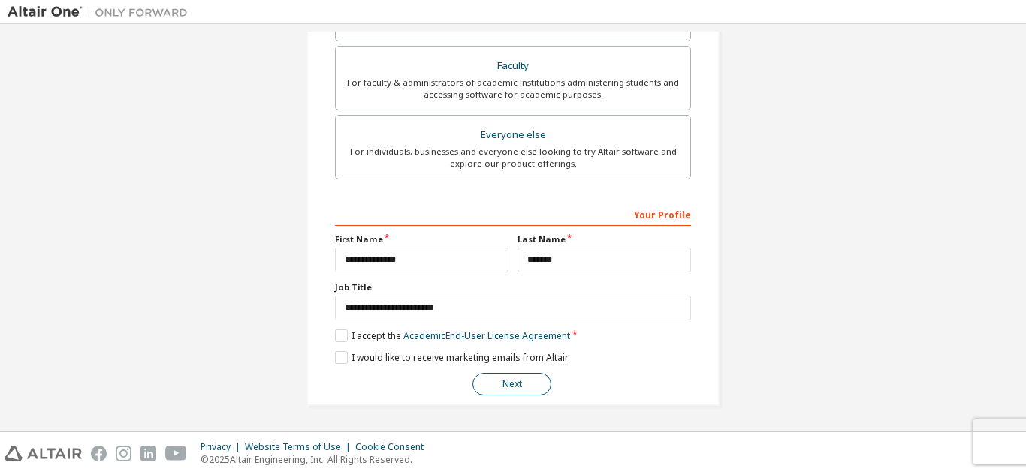
click at [519, 384] on button "Next" at bounding box center [511, 384] width 79 height 23
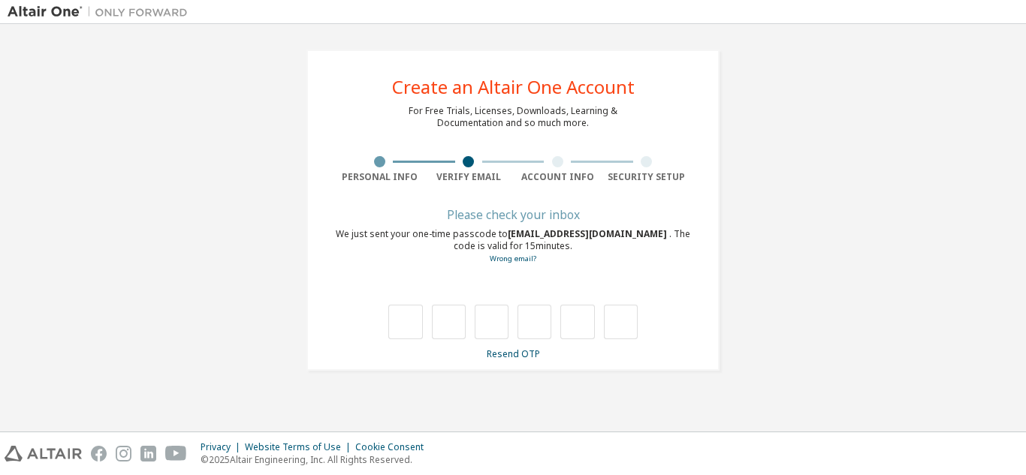
type input "*"
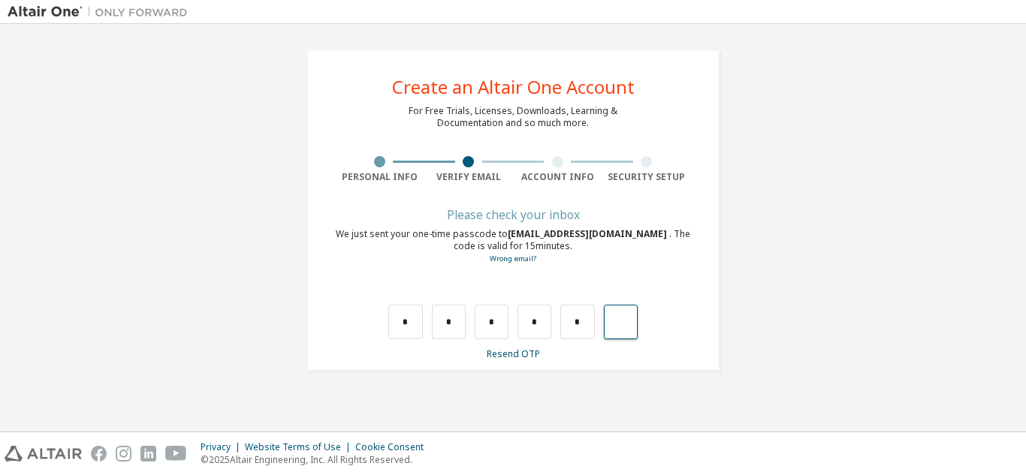
type input "*"
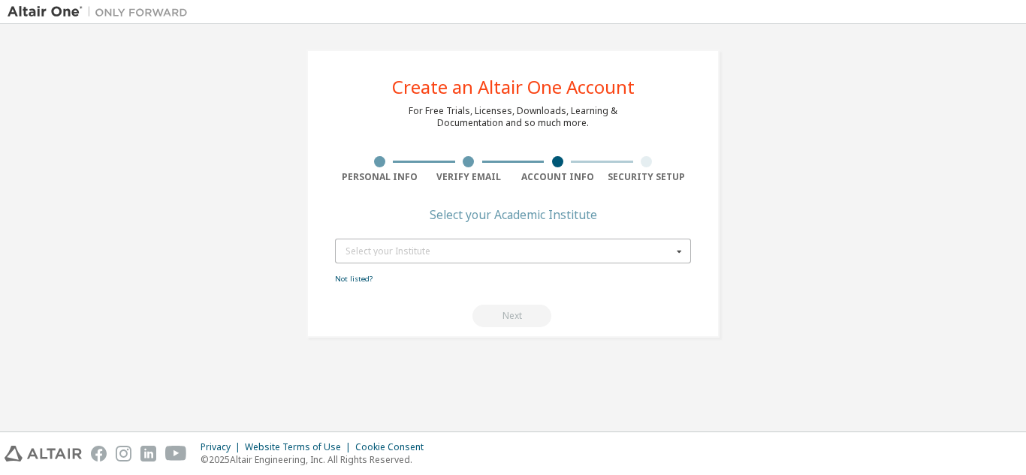
click at [670, 251] on div "Select your Institute Type at least 3 characters to start getting results." at bounding box center [513, 251] width 356 height 25
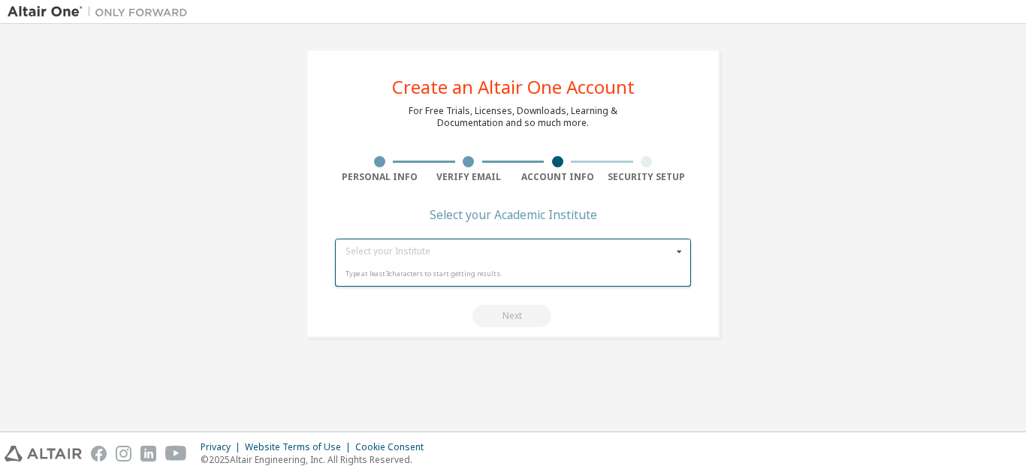
click at [679, 249] on icon at bounding box center [679, 251] width 19 height 23
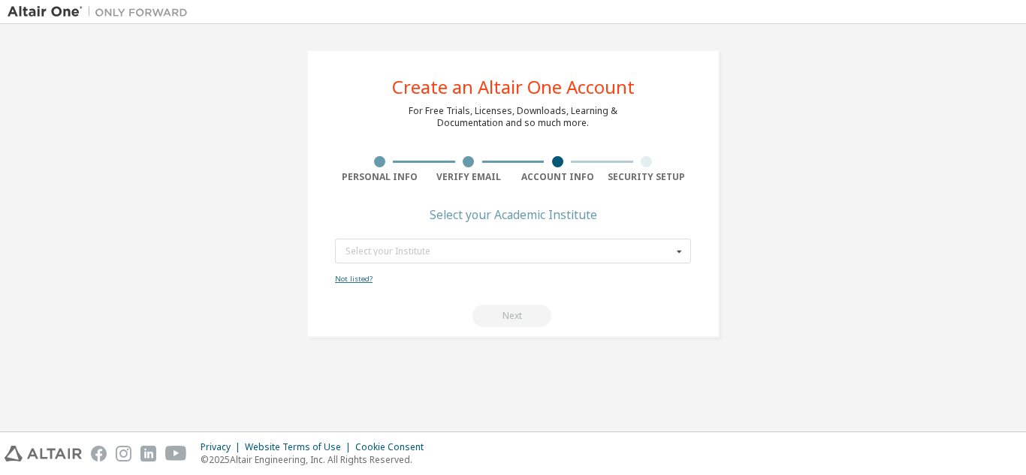
click at [339, 281] on link "Not listed?" at bounding box center [354, 279] width 38 height 10
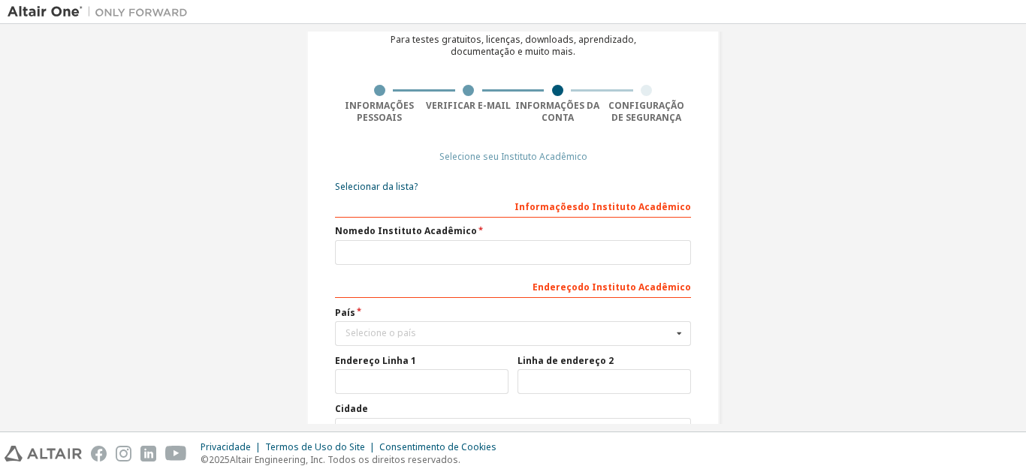
scroll to position [79, 0]
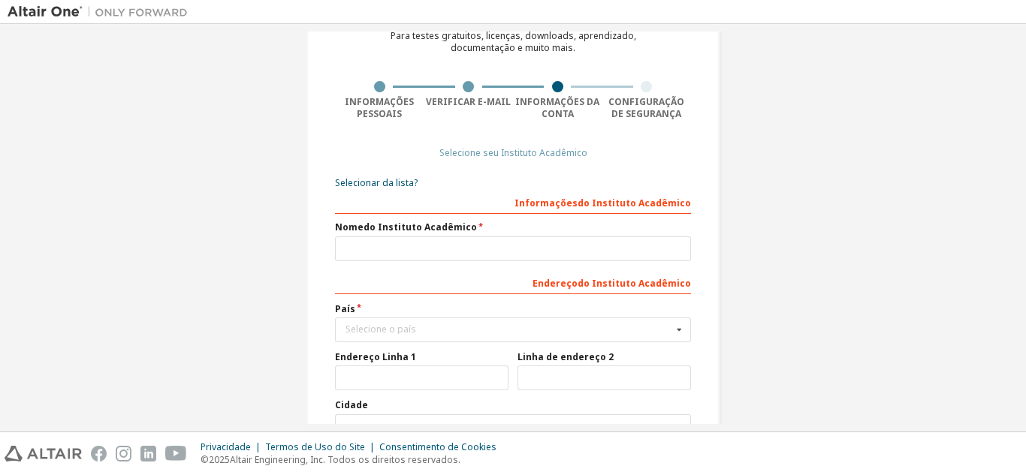
click at [795, 188] on div "Crie uma conta Altair One Para testes gratuitos, licenças, downloads, aprendiza…" at bounding box center [513, 279] width 1011 height 653
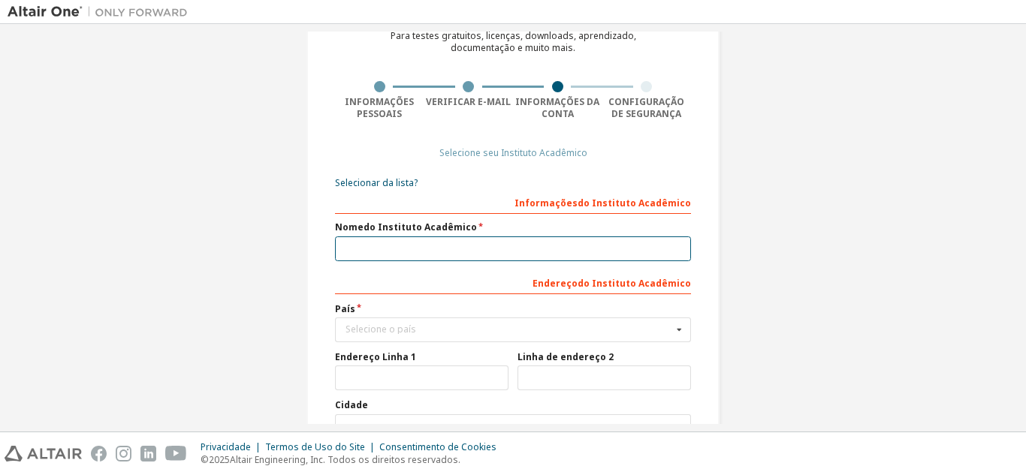
click at [360, 253] on input "text" at bounding box center [513, 249] width 356 height 25
type input "**********"
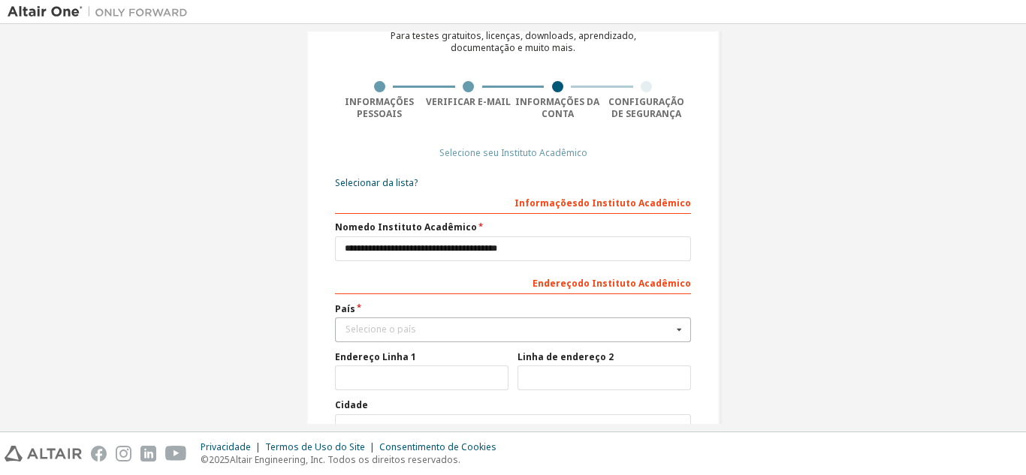
click at [367, 327] on font "Selecione o país" at bounding box center [380, 329] width 71 height 13
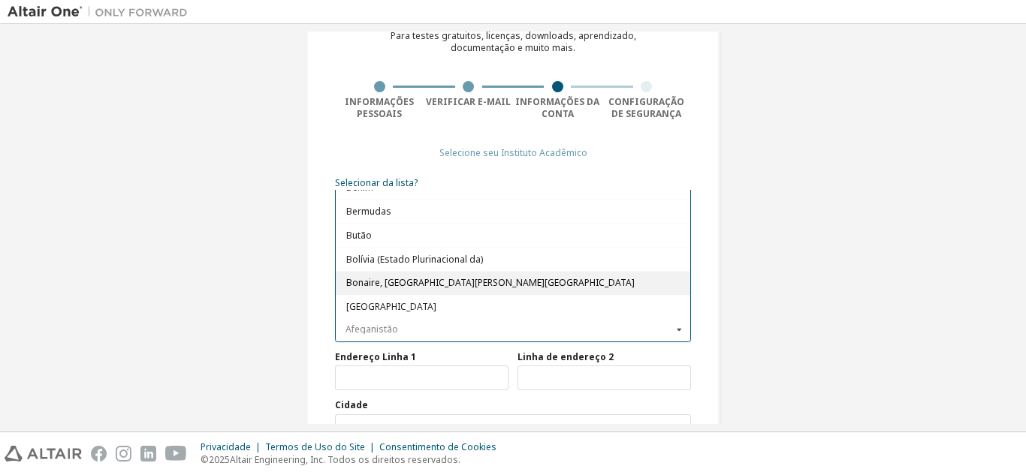
scroll to position [601, 0]
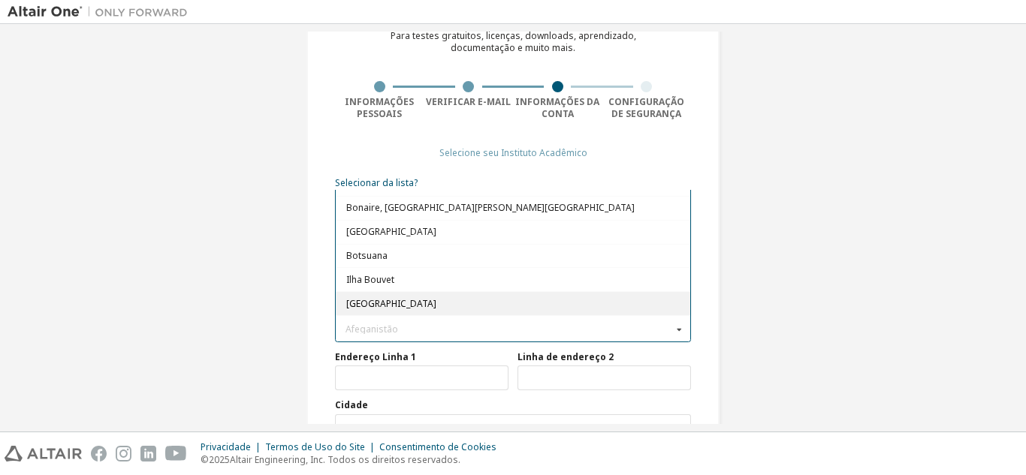
click at [405, 300] on span "Brasil" at bounding box center [513, 303] width 334 height 9
type input "***"
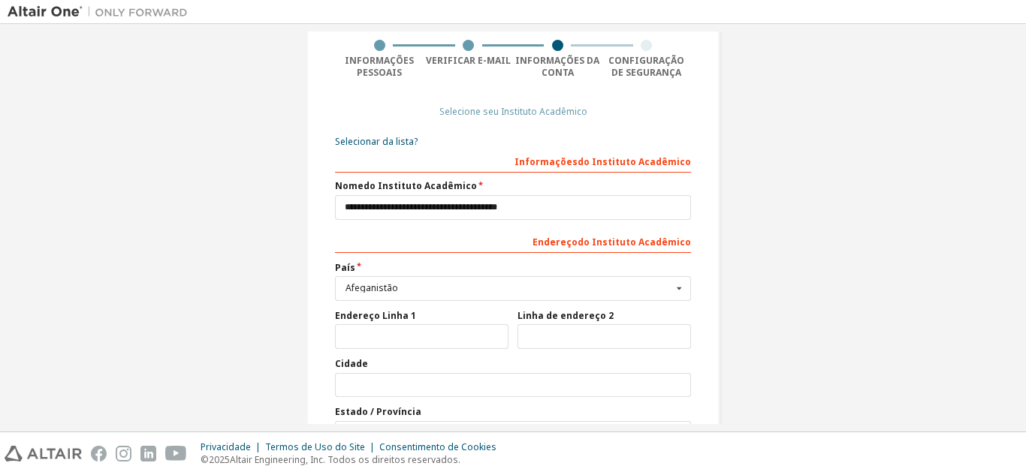
scroll to position [154, 0]
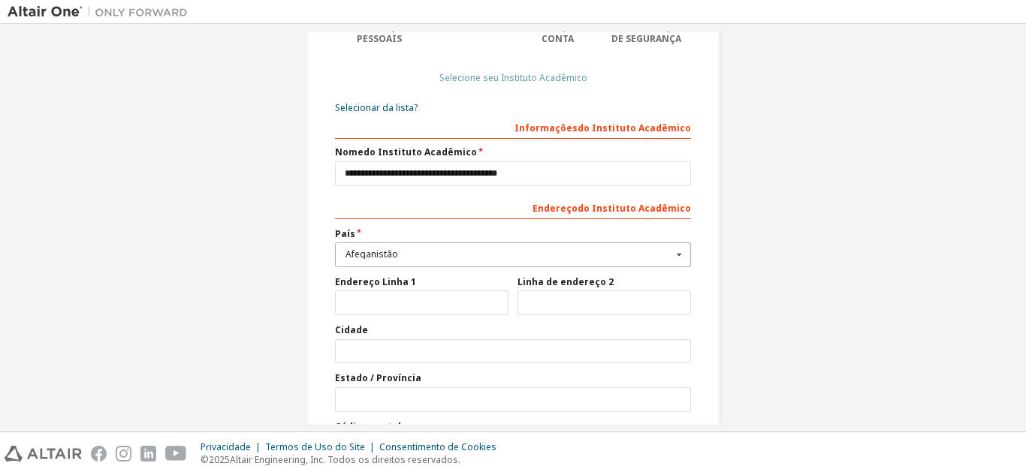
click at [414, 256] on div "Afeganistão" at bounding box center [508, 254] width 327 height 9
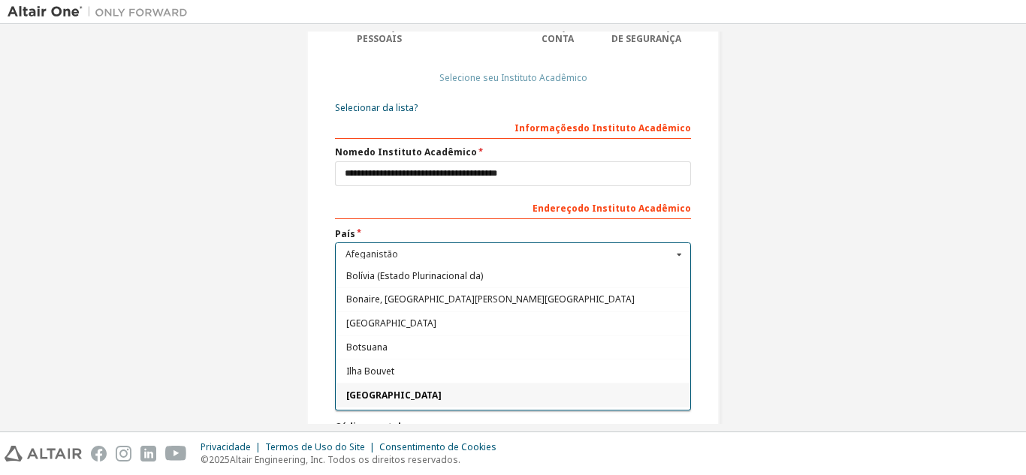
click at [393, 394] on span "Brasil" at bounding box center [513, 395] width 334 height 9
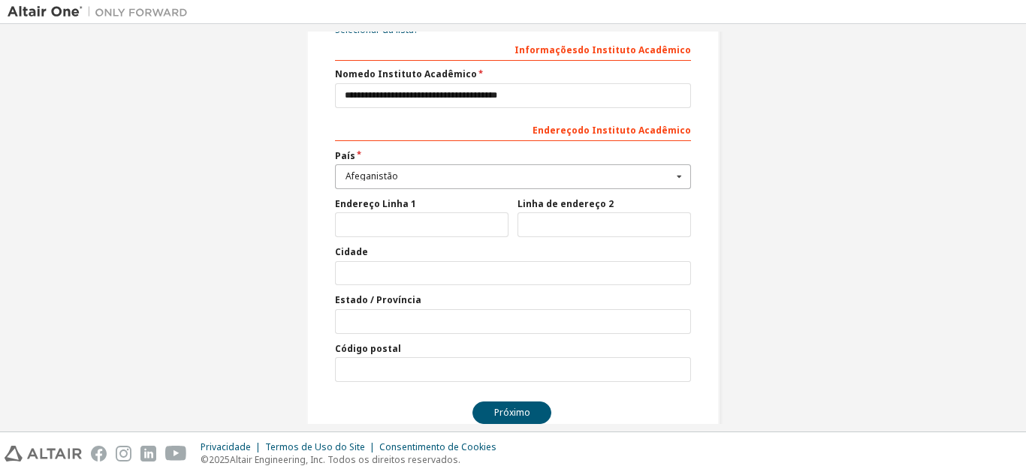
scroll to position [185, 0]
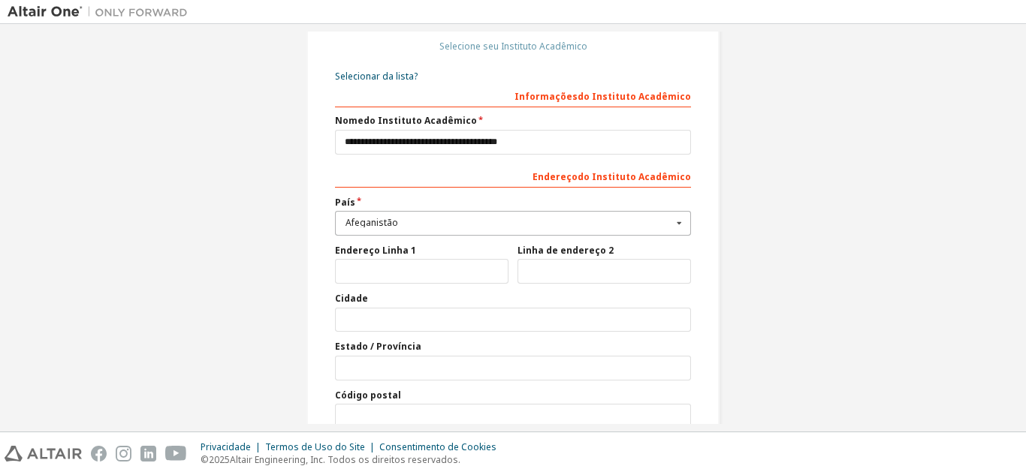
click at [424, 226] on div "Afeganistão" at bounding box center [508, 222] width 327 height 9
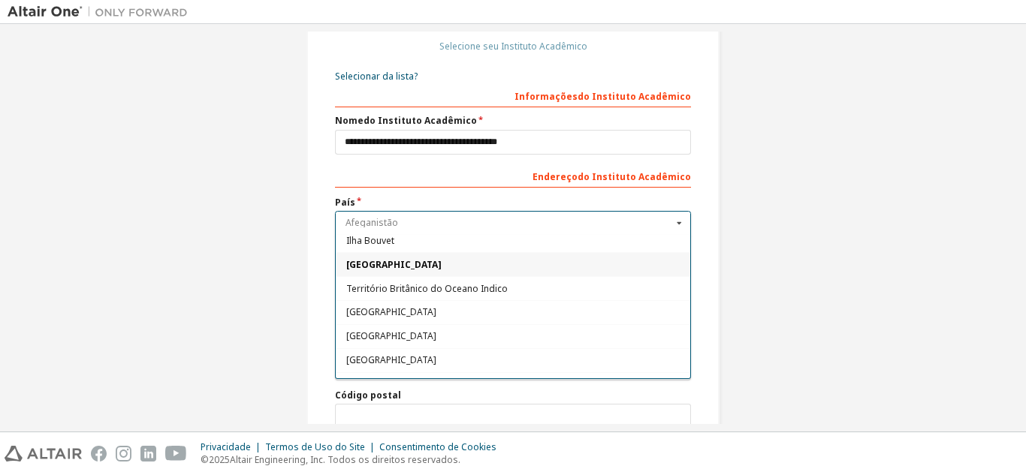
scroll to position [676, 0]
click at [366, 290] on font "Brasil" at bounding box center [393, 288] width 95 height 13
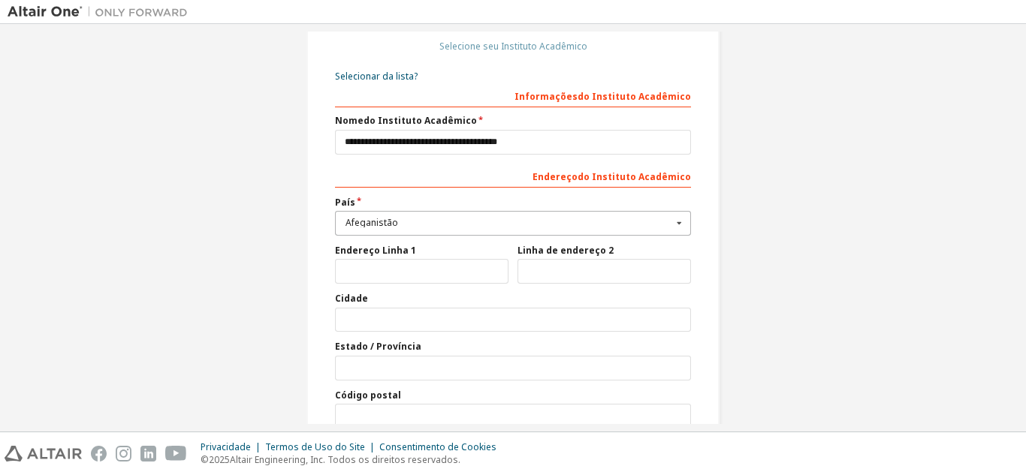
click at [405, 227] on div "Afeganistão" at bounding box center [508, 222] width 327 height 9
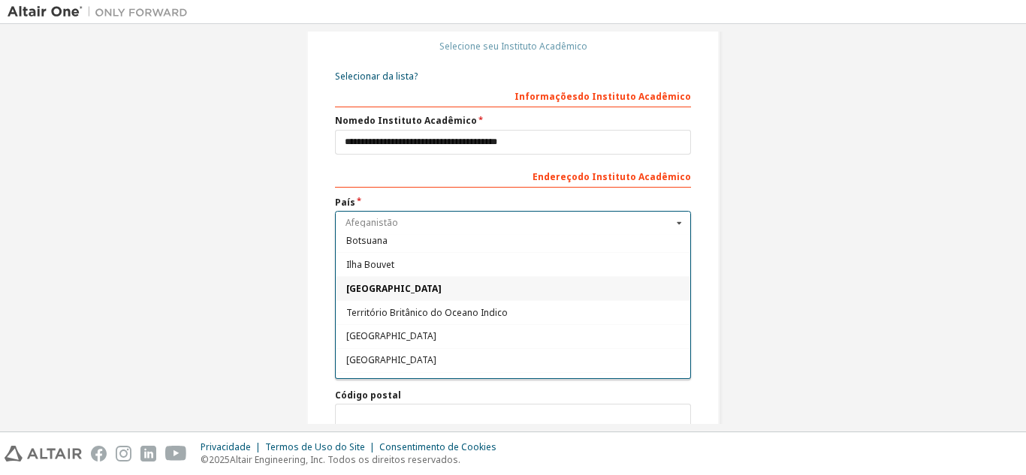
drag, startPoint x: 406, startPoint y: 224, endPoint x: 90, endPoint y: 222, distance: 316.1
click at [90, 222] on div "**********" at bounding box center [513, 172] width 1011 height 653
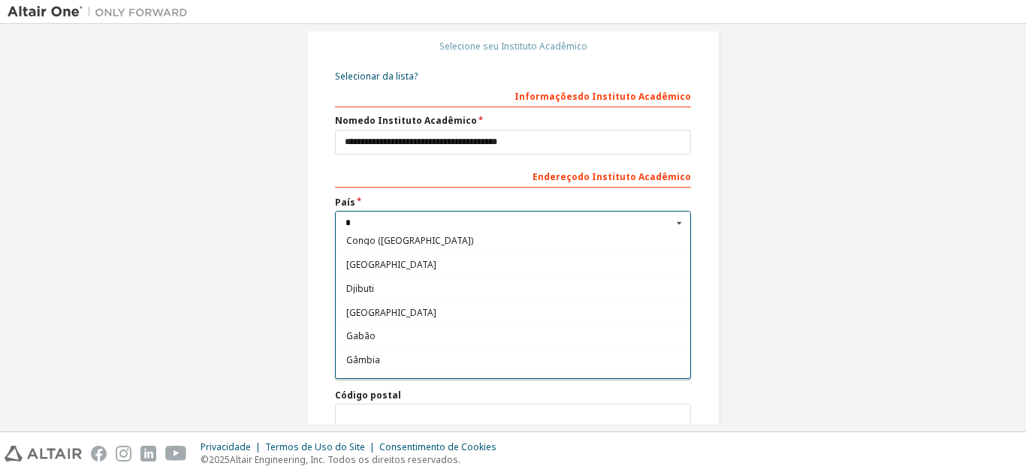
scroll to position [0, 0]
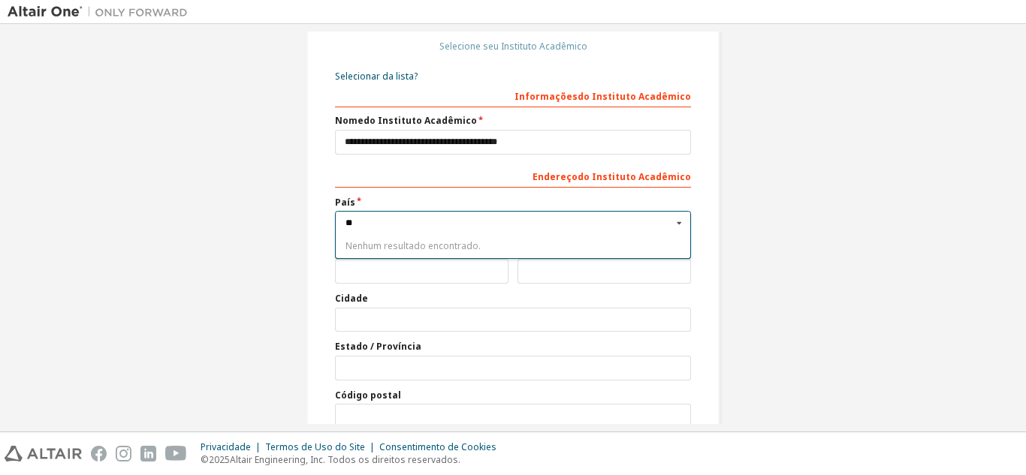
type input "*"
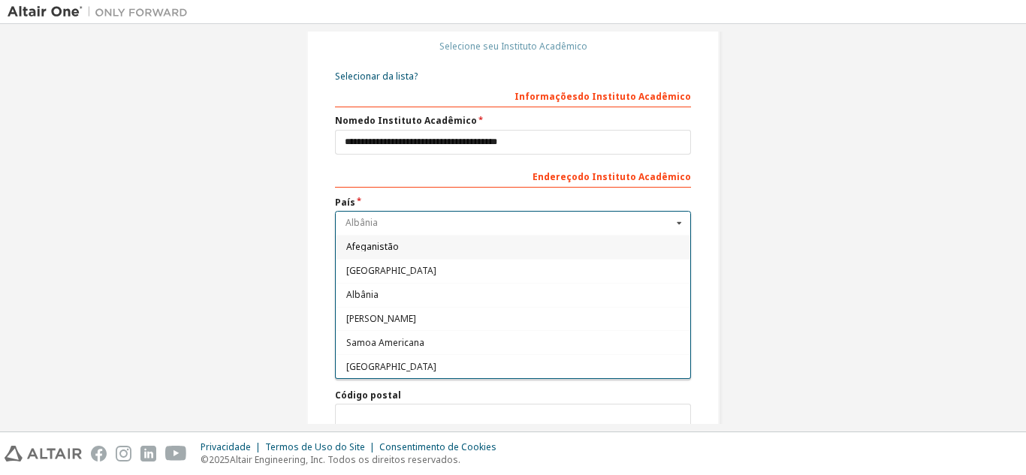
type input "*"
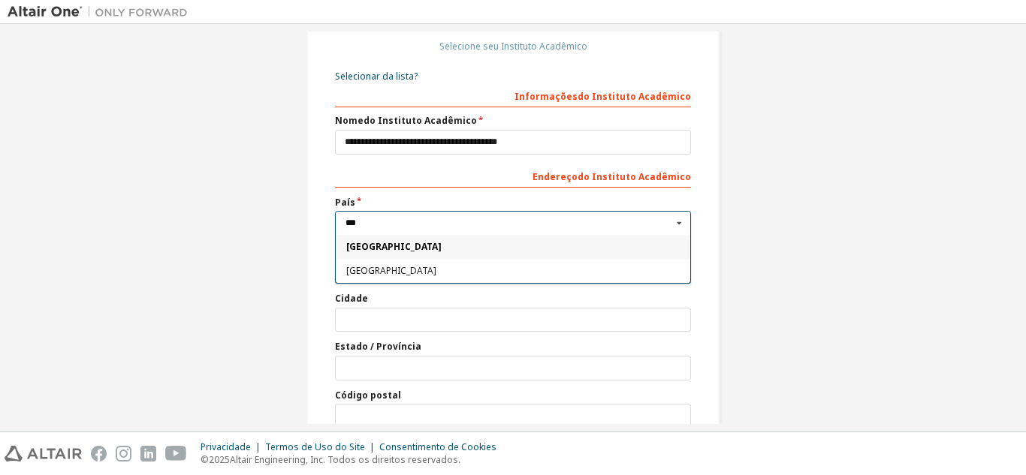
type input "***"
click at [379, 252] on span "Brasil" at bounding box center [513, 247] width 334 height 9
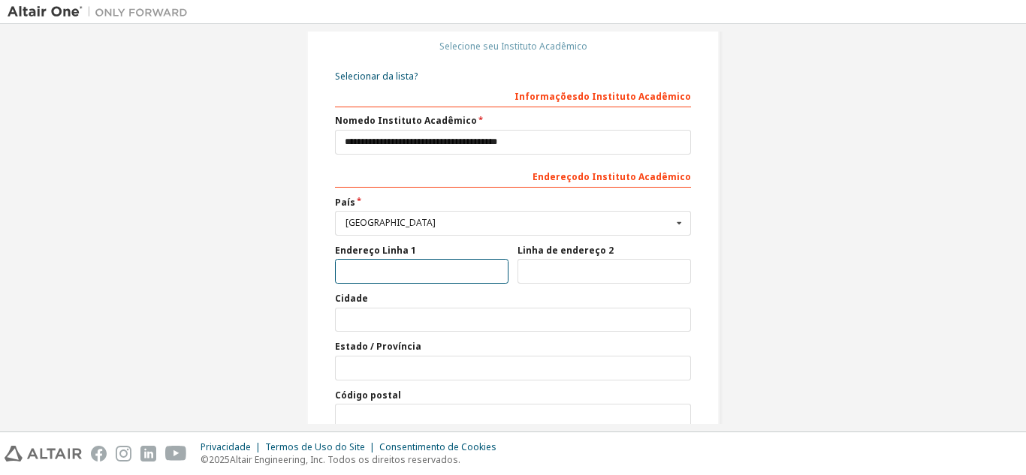
drag, startPoint x: 387, startPoint y: 273, endPoint x: 396, endPoint y: 272, distance: 8.4
click at [395, 272] on input "text" at bounding box center [421, 271] width 173 height 25
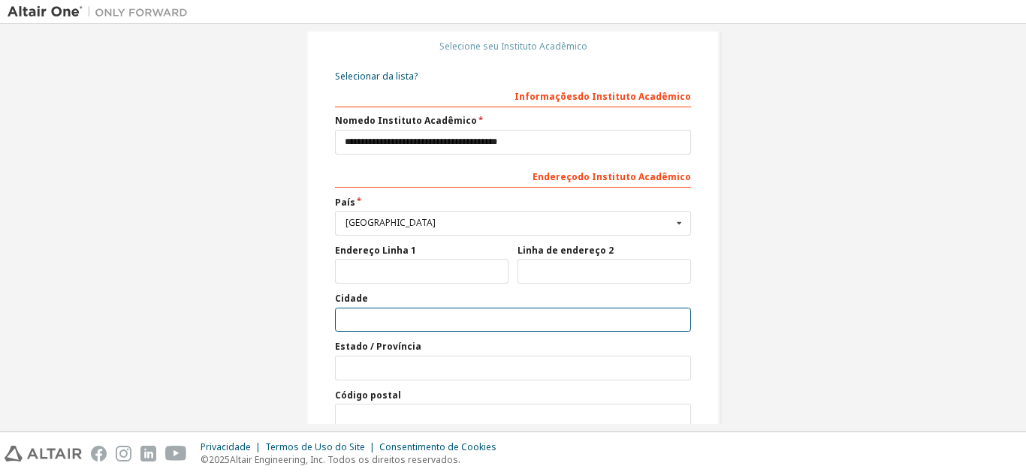
click at [466, 315] on input "text" at bounding box center [513, 320] width 356 height 25
type input "*******"
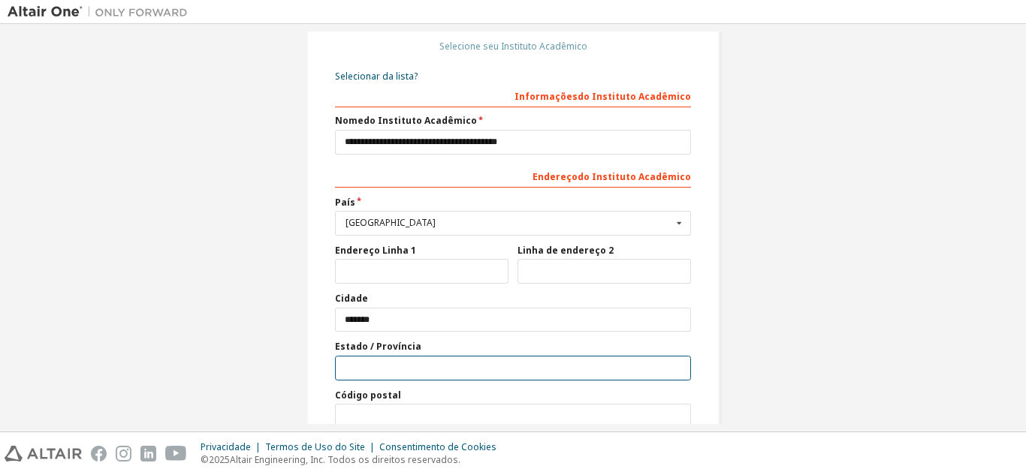
click at [383, 365] on input "text" at bounding box center [513, 368] width 356 height 25
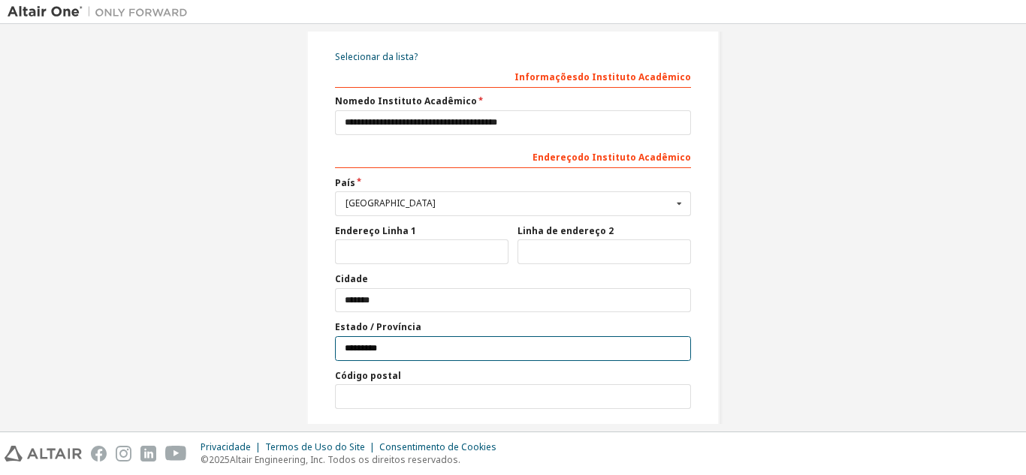
scroll to position [261, 0]
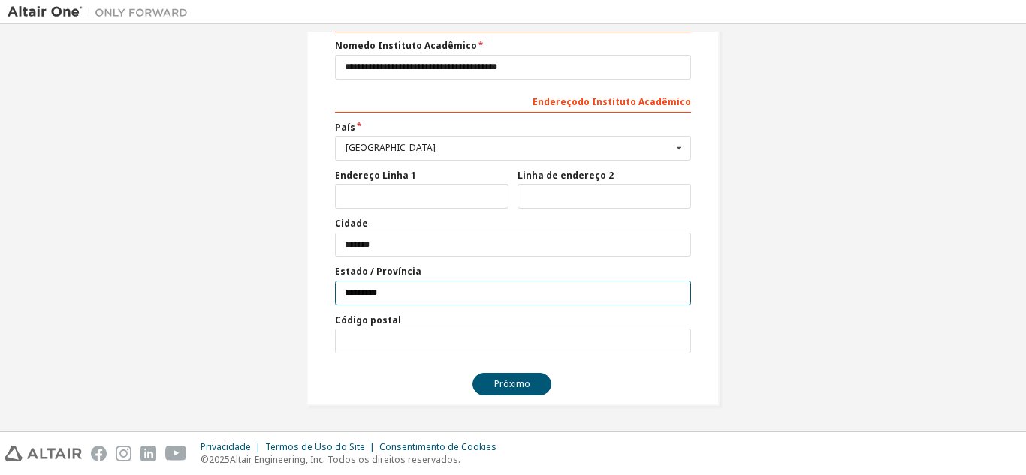
type input "*********"
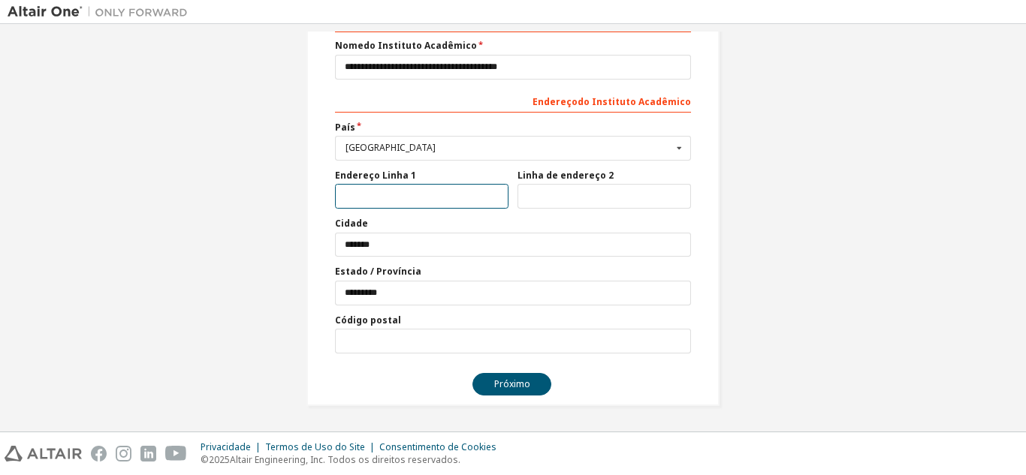
click at [407, 193] on input "text" at bounding box center [421, 196] width 173 height 25
type input "**********"
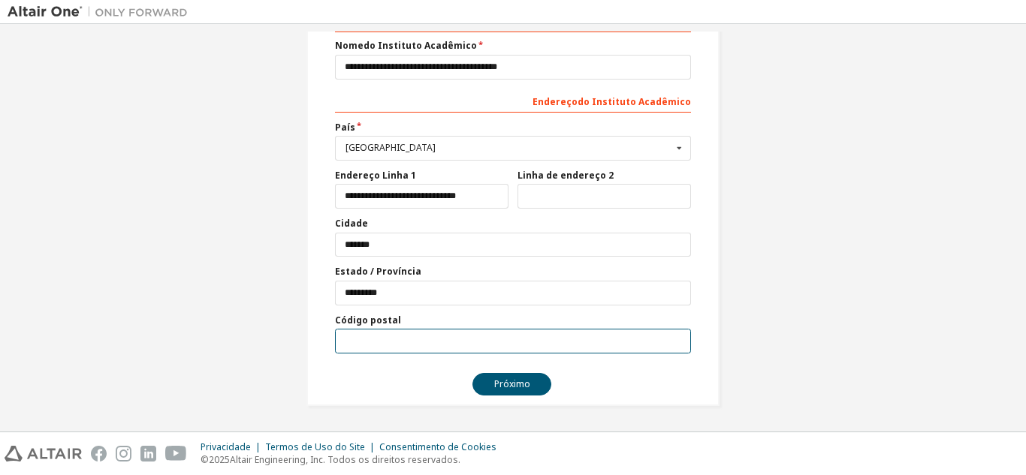
drag, startPoint x: 368, startPoint y: 350, endPoint x: 378, endPoint y: 348, distance: 9.9
click at [371, 349] on input "text" at bounding box center [513, 341] width 356 height 25
type input "*********"
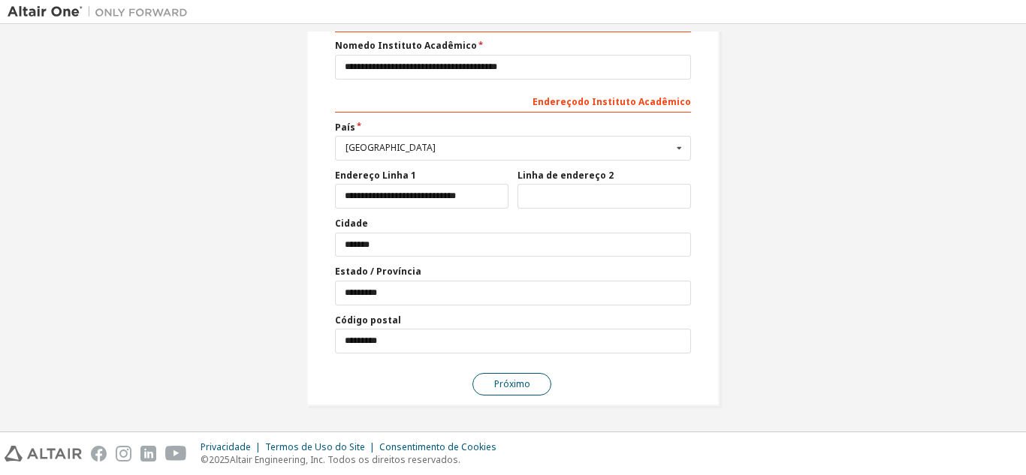
click at [511, 390] on font "Próximo" at bounding box center [512, 384] width 36 height 13
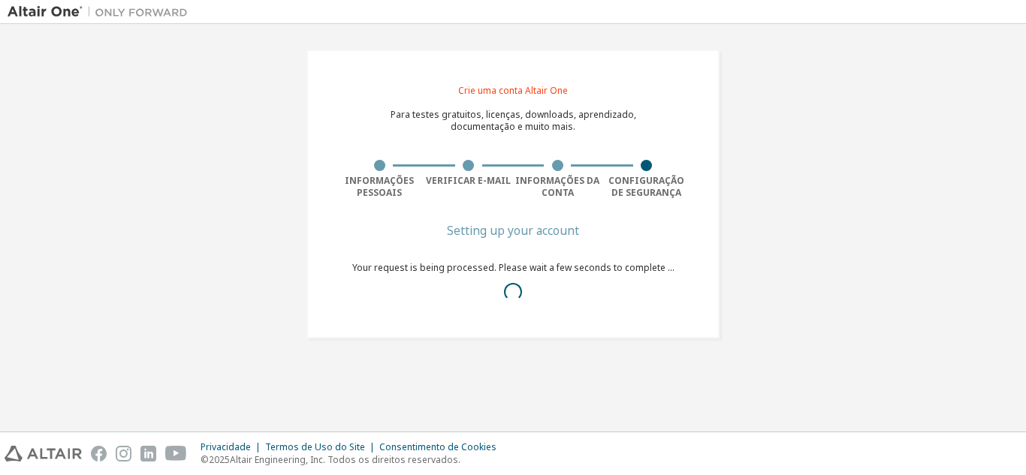
scroll to position [0, 0]
